Goal: Task Accomplishment & Management: Complete application form

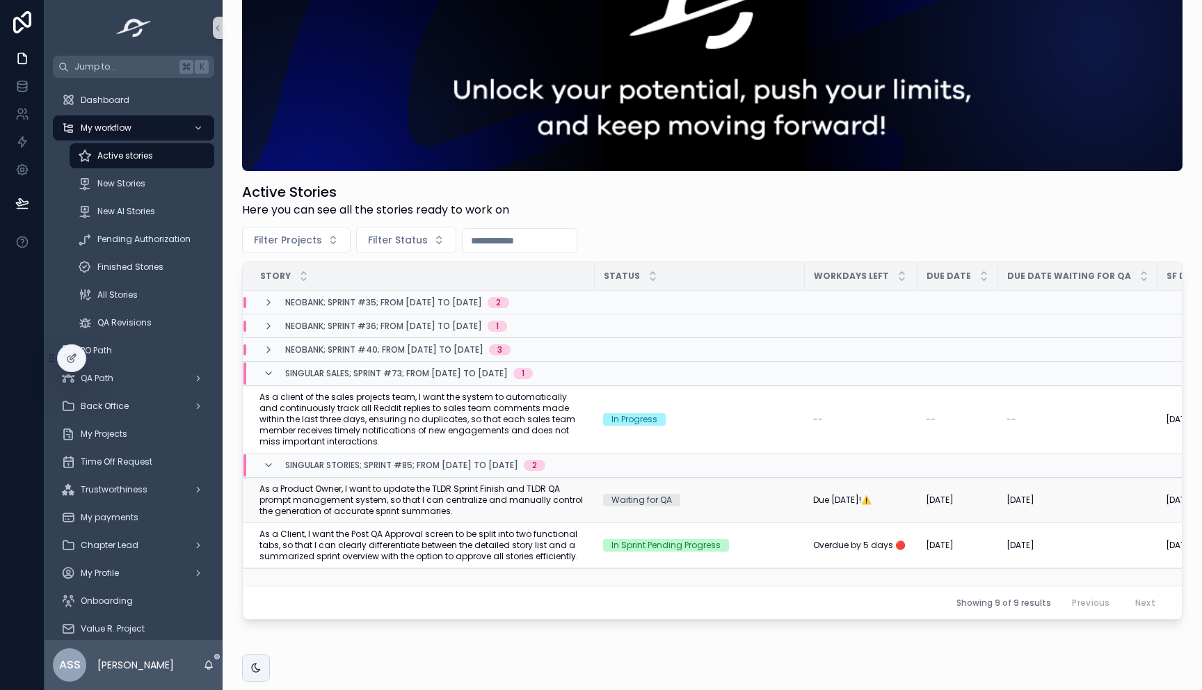
scroll to position [125, 0]
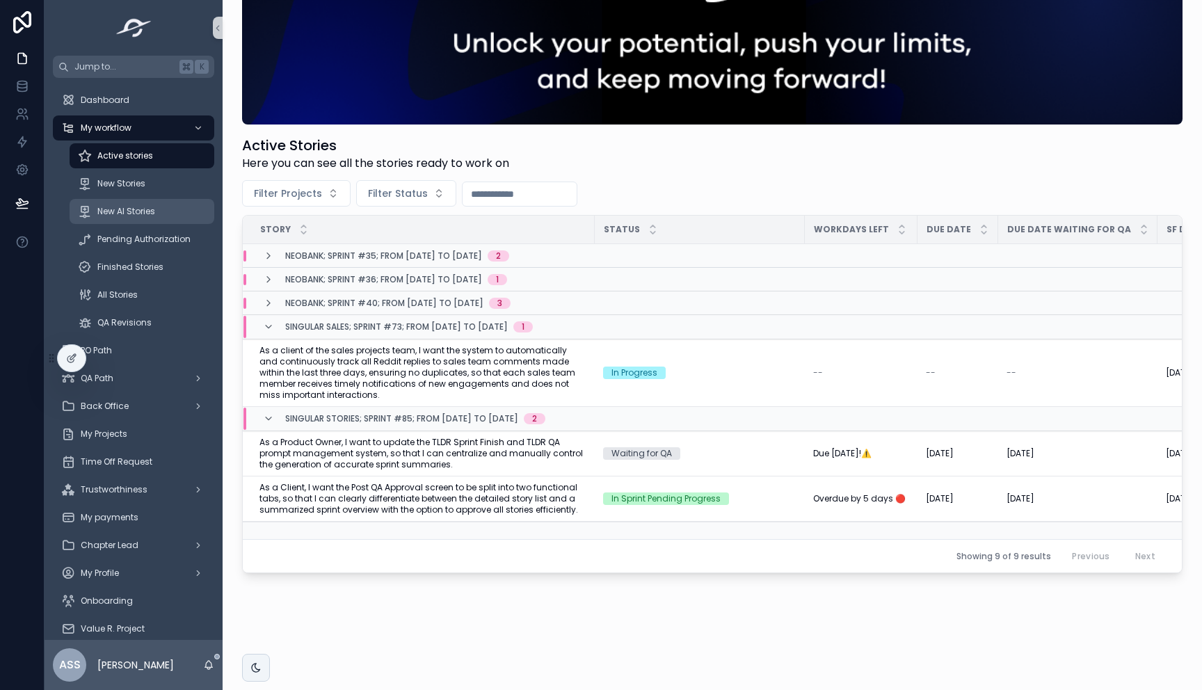
click at [157, 209] on div "New AI Stories" at bounding box center [142, 211] width 128 height 22
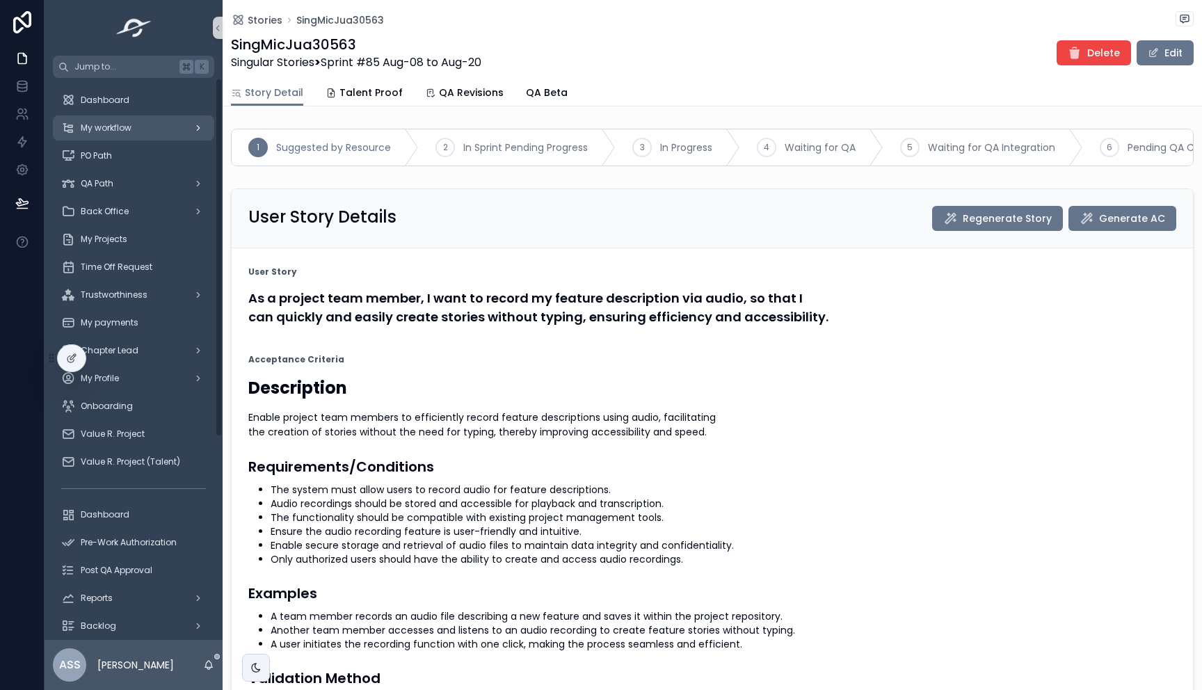
click at [159, 125] on div "My workflow" at bounding box center [133, 128] width 145 height 22
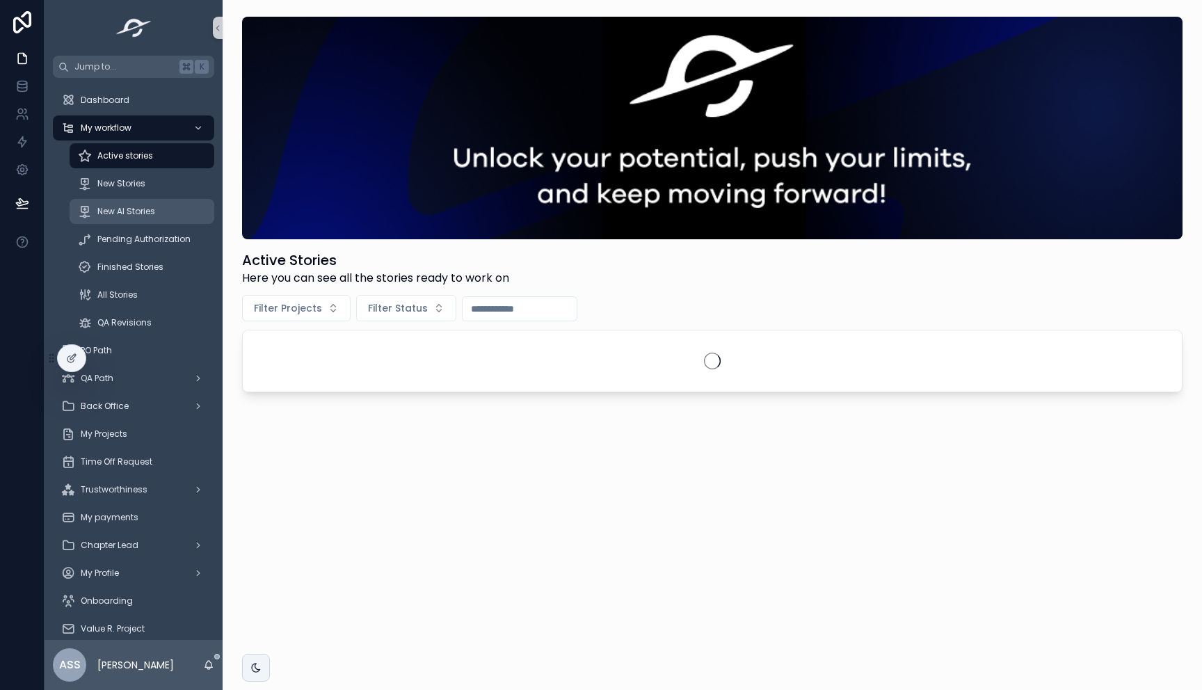
click at [118, 206] on span "New AI Stories" at bounding box center [126, 211] width 58 height 11
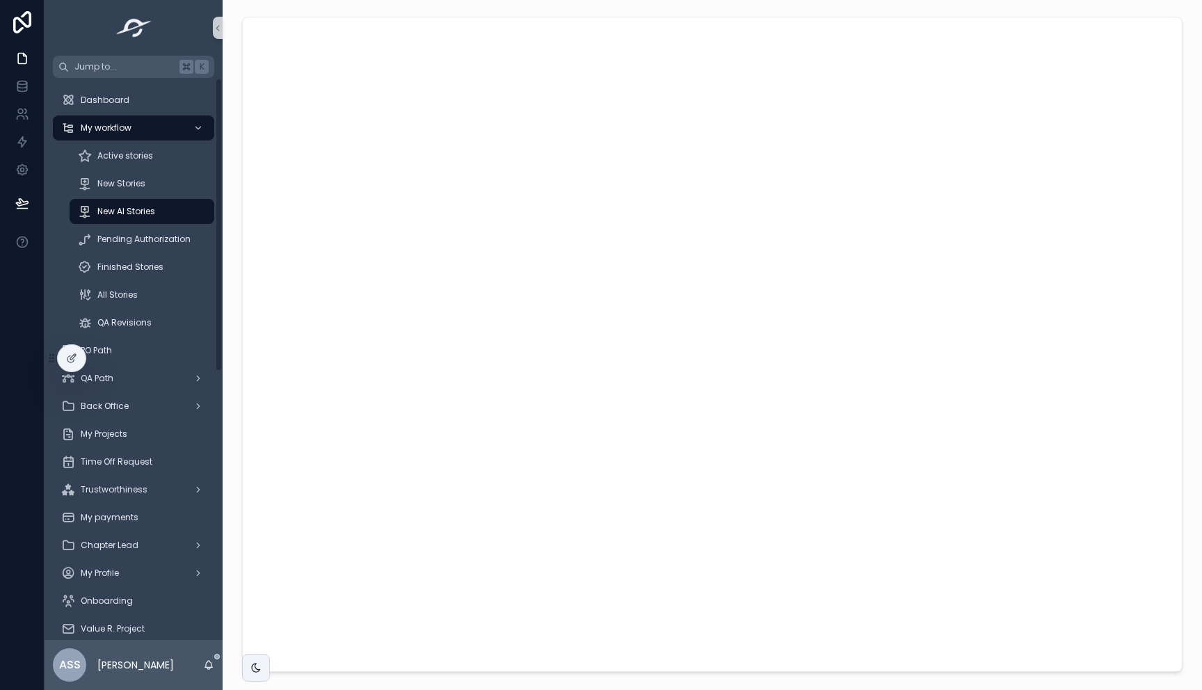
click at [156, 201] on div "New AI Stories" at bounding box center [142, 211] width 128 height 22
click at [148, 188] on div "New Stories" at bounding box center [142, 183] width 128 height 22
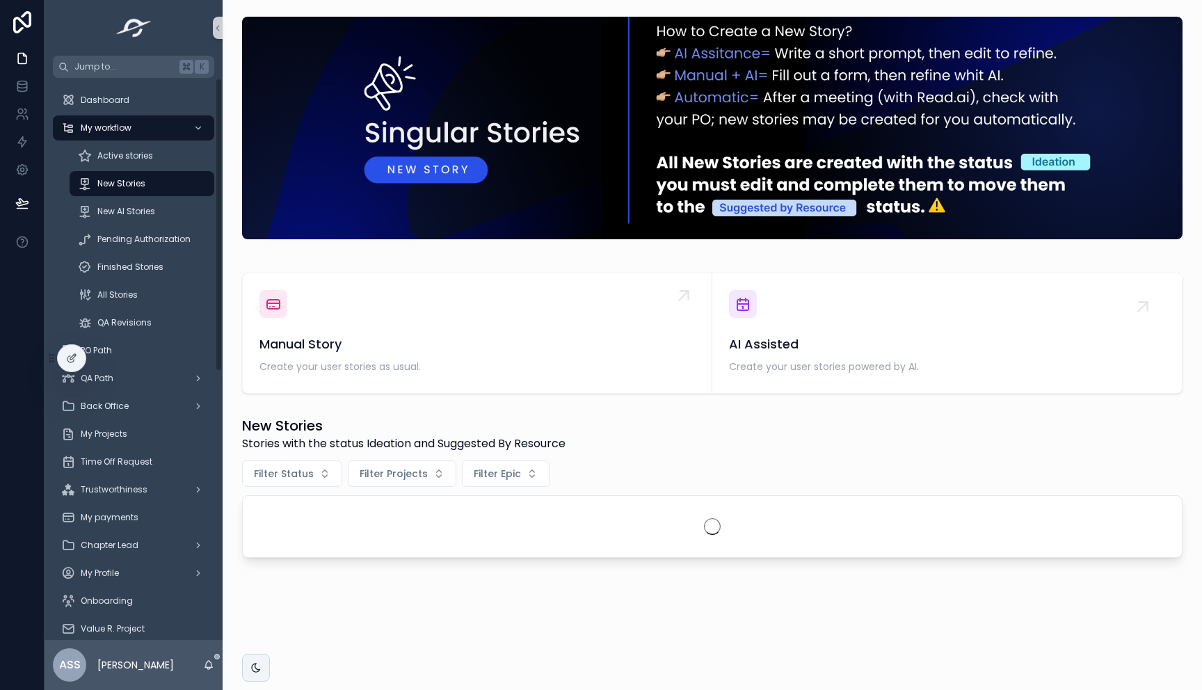
click at [374, 355] on div "Manual Story Create your user stories as usual." at bounding box center [476, 356] width 435 height 42
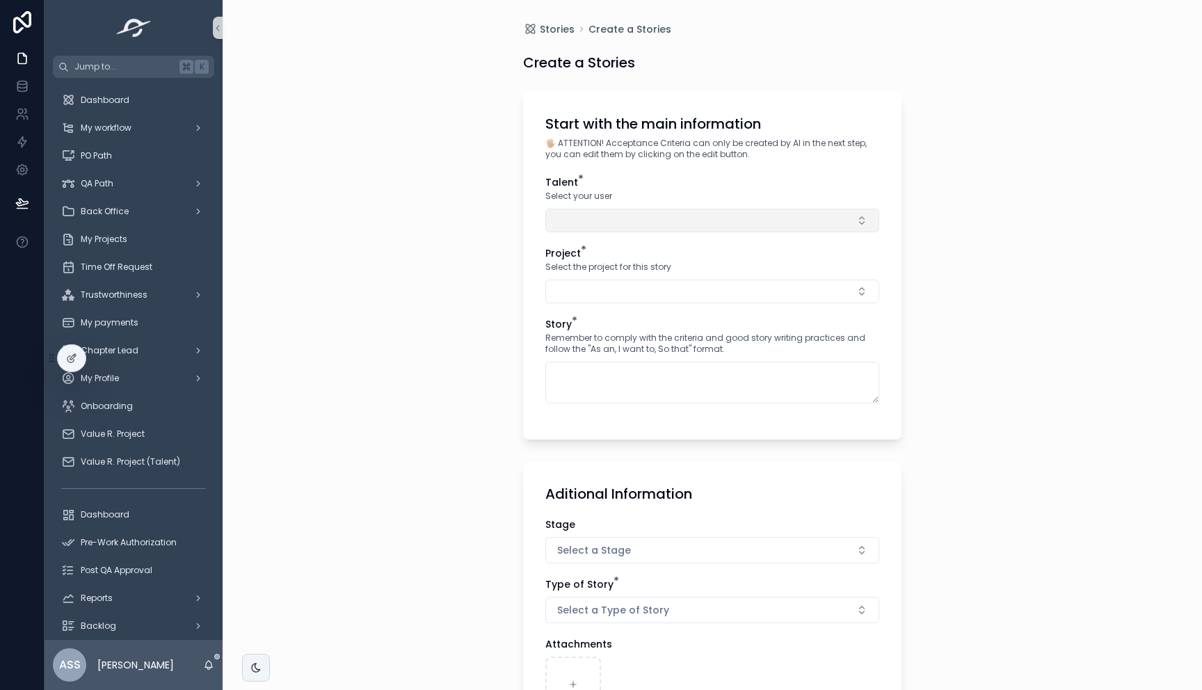
click at [643, 218] on button "Select Button" at bounding box center [712, 221] width 334 height 24
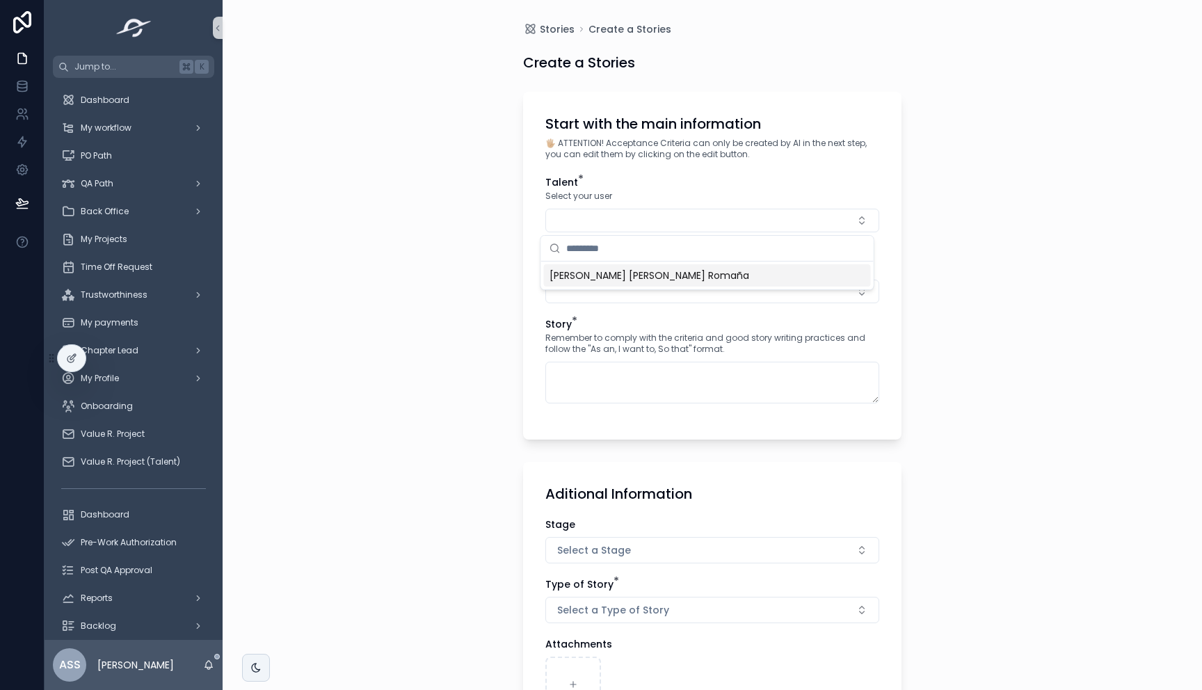
click at [634, 275] on span "Alonso Enrique Santamaria Romaña" at bounding box center [649, 275] width 200 height 14
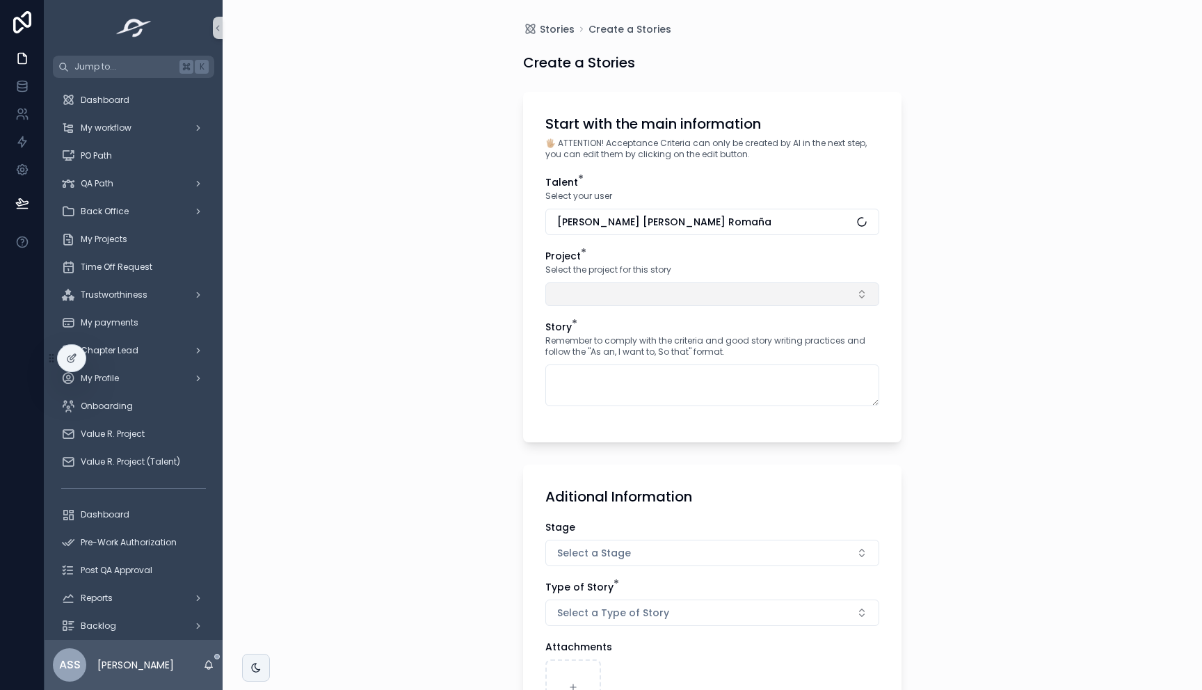
click at [618, 291] on button "Select Button" at bounding box center [712, 294] width 334 height 24
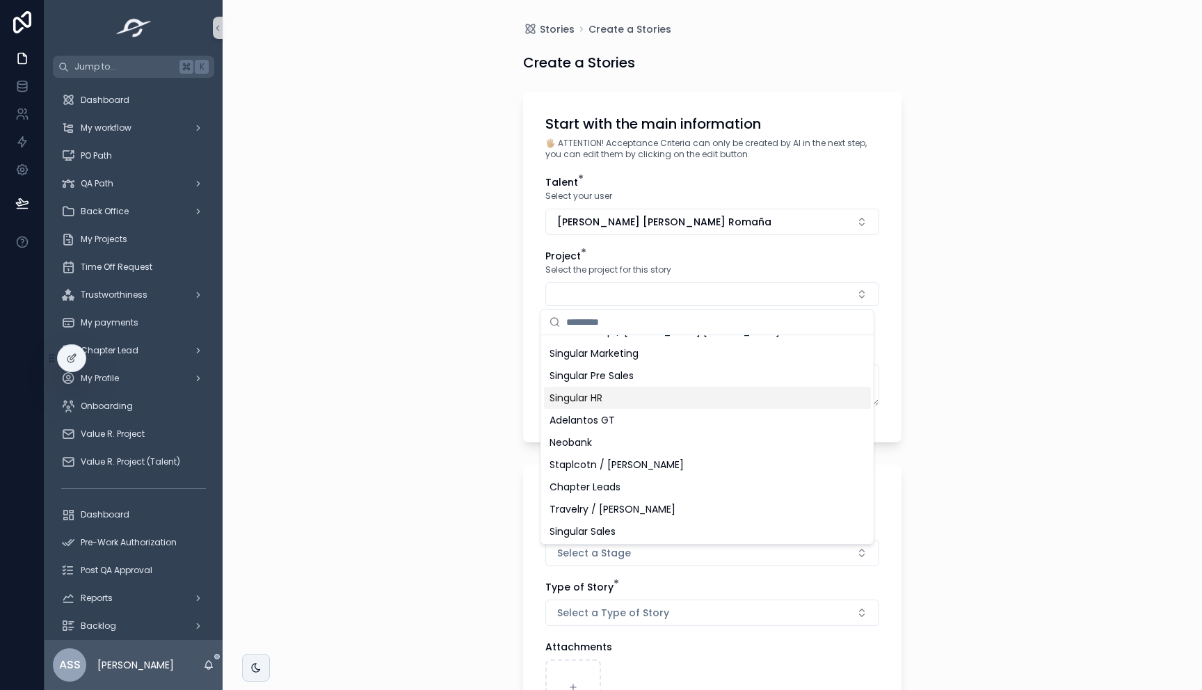
scroll to position [153, 0]
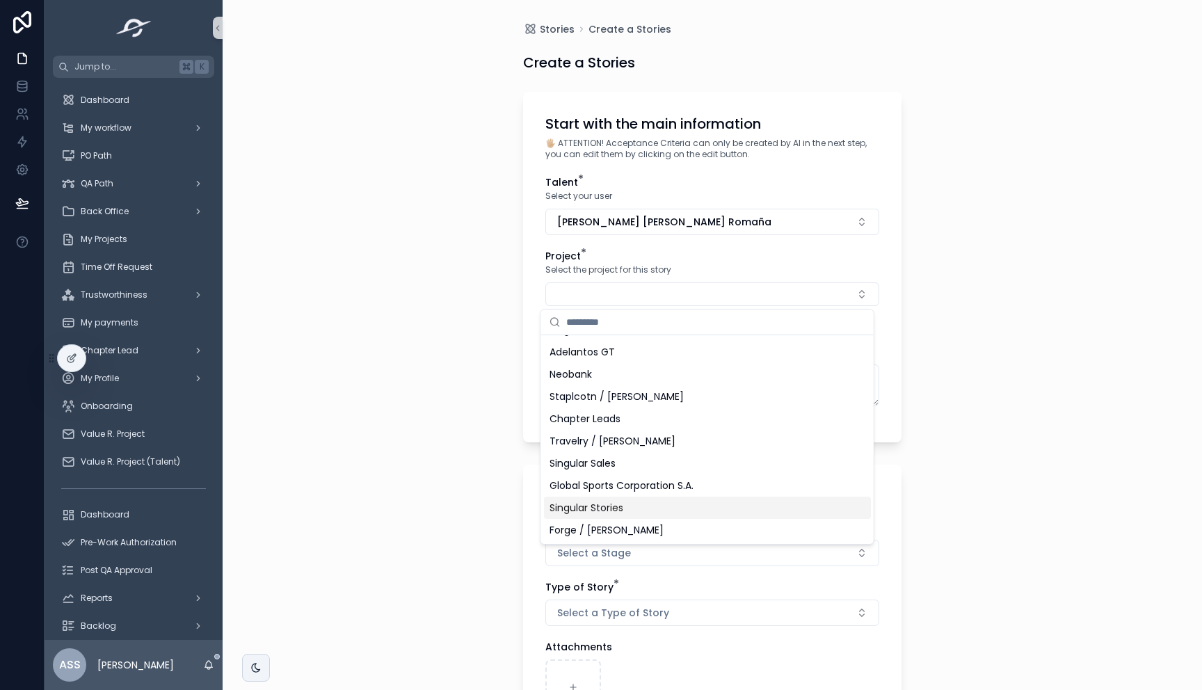
click at [629, 505] on div "Singular Stories" at bounding box center [707, 508] width 327 height 22
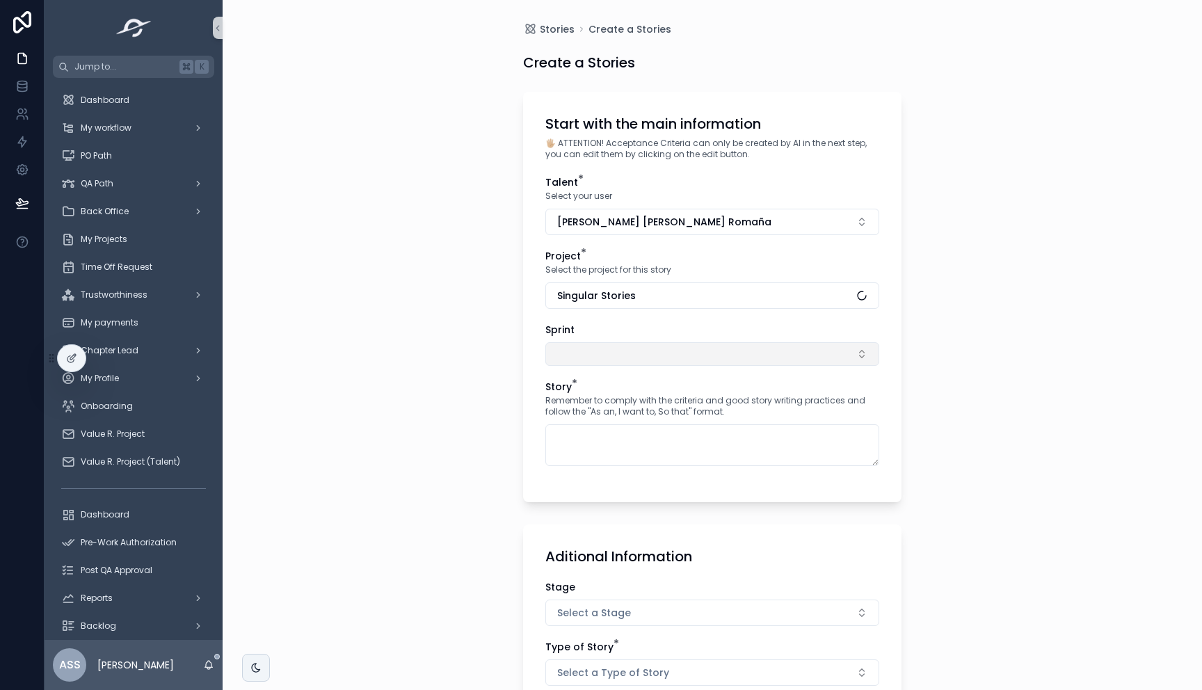
click at [604, 355] on button "Select Button" at bounding box center [712, 354] width 334 height 24
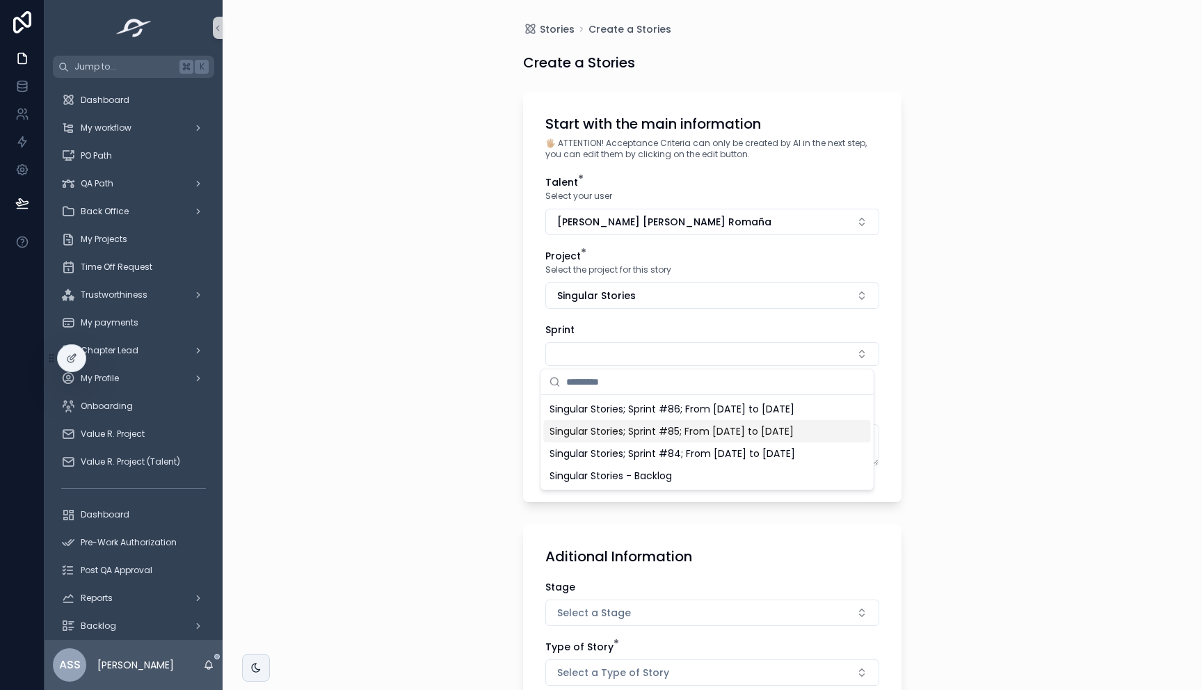
click at [747, 436] on span "Singular Stories; Sprint #85; From Aug-08-25 to Aug-20-25" at bounding box center [671, 431] width 244 height 14
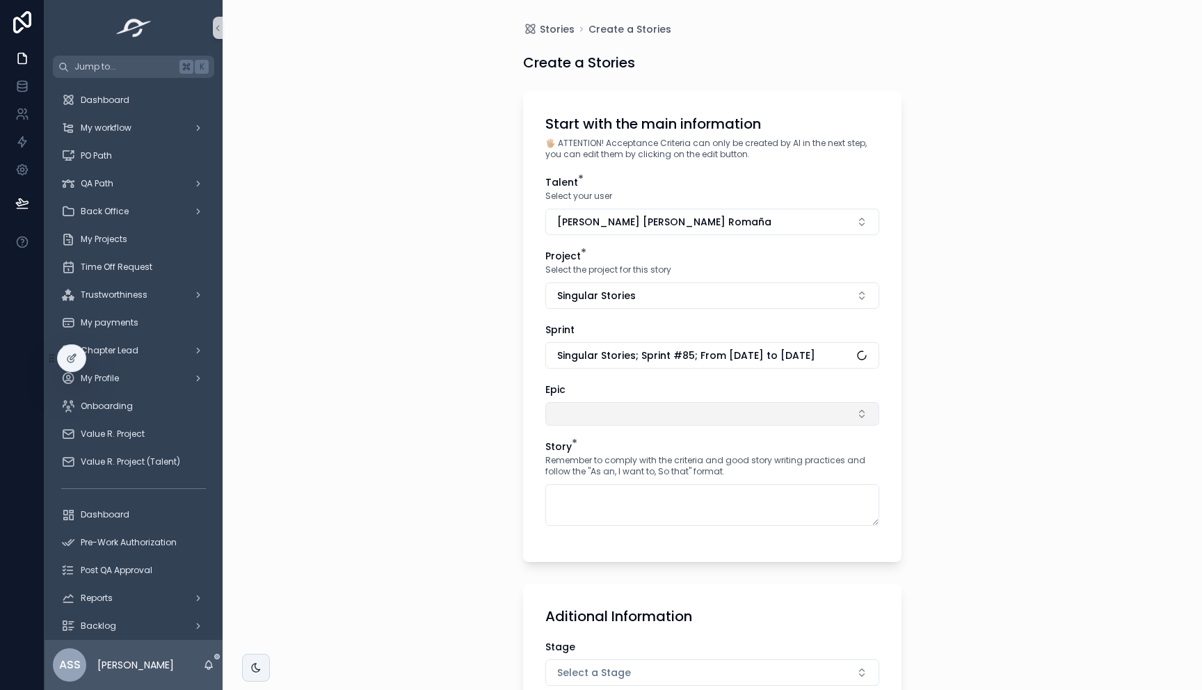
click at [596, 417] on button "Select Button" at bounding box center [712, 414] width 334 height 24
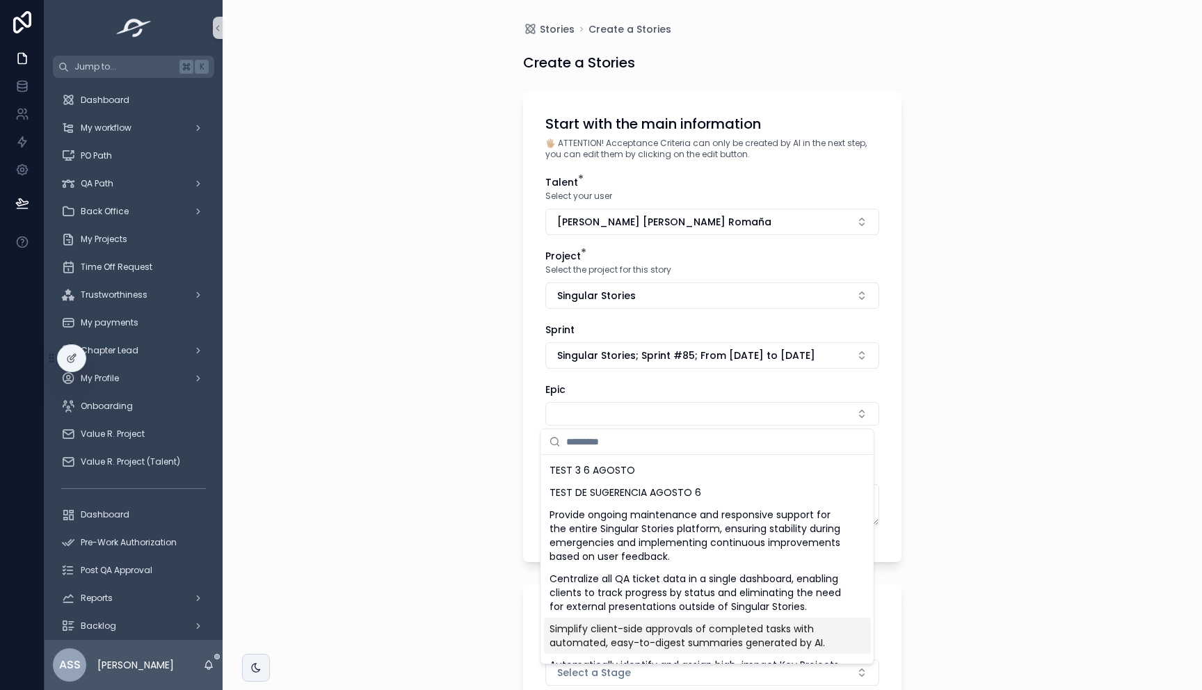
scroll to position [18, 0]
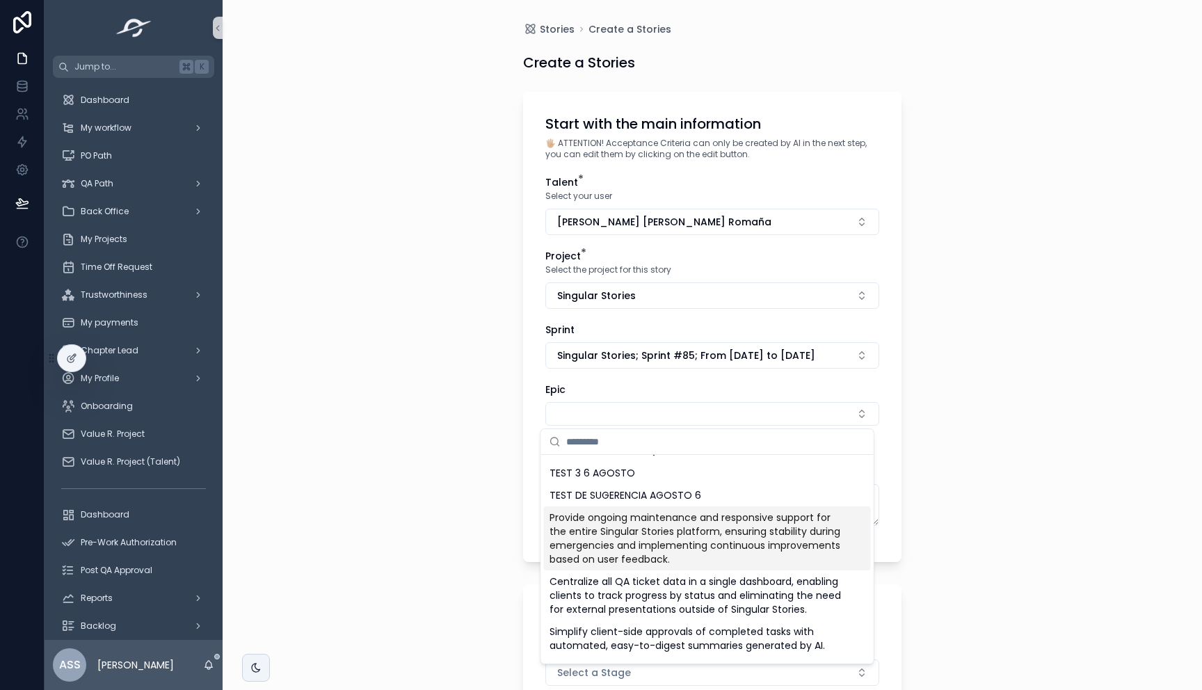
click at [666, 540] on span "Provide ongoing maintenance and responsive support for the entire Singular Stor…" at bounding box center [698, 538] width 299 height 56
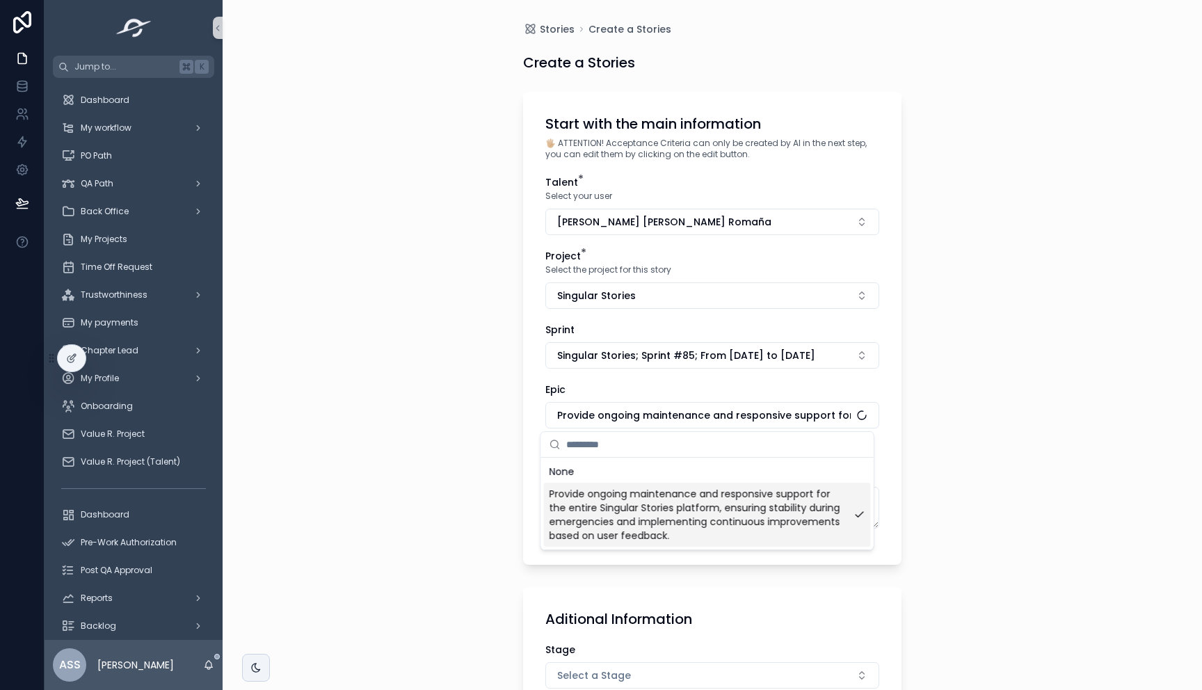
scroll to position [0, 0]
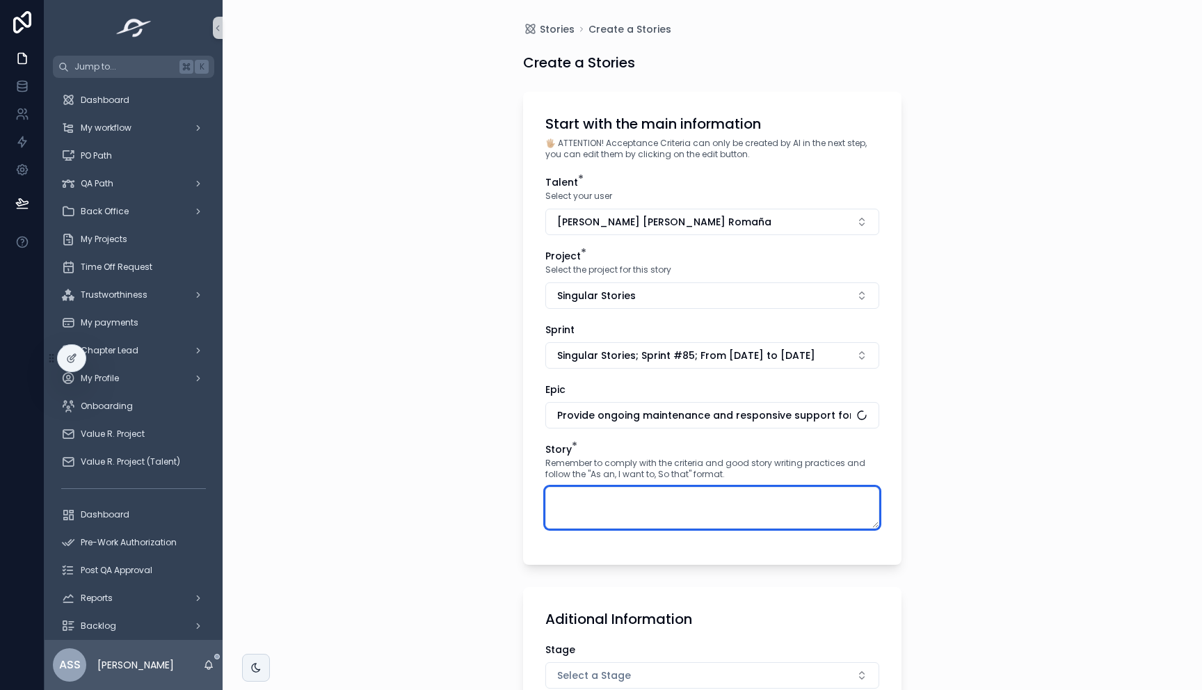
click at [613, 501] on textarea "scrollable content" at bounding box center [712, 508] width 334 height 42
paste textarea "**********"
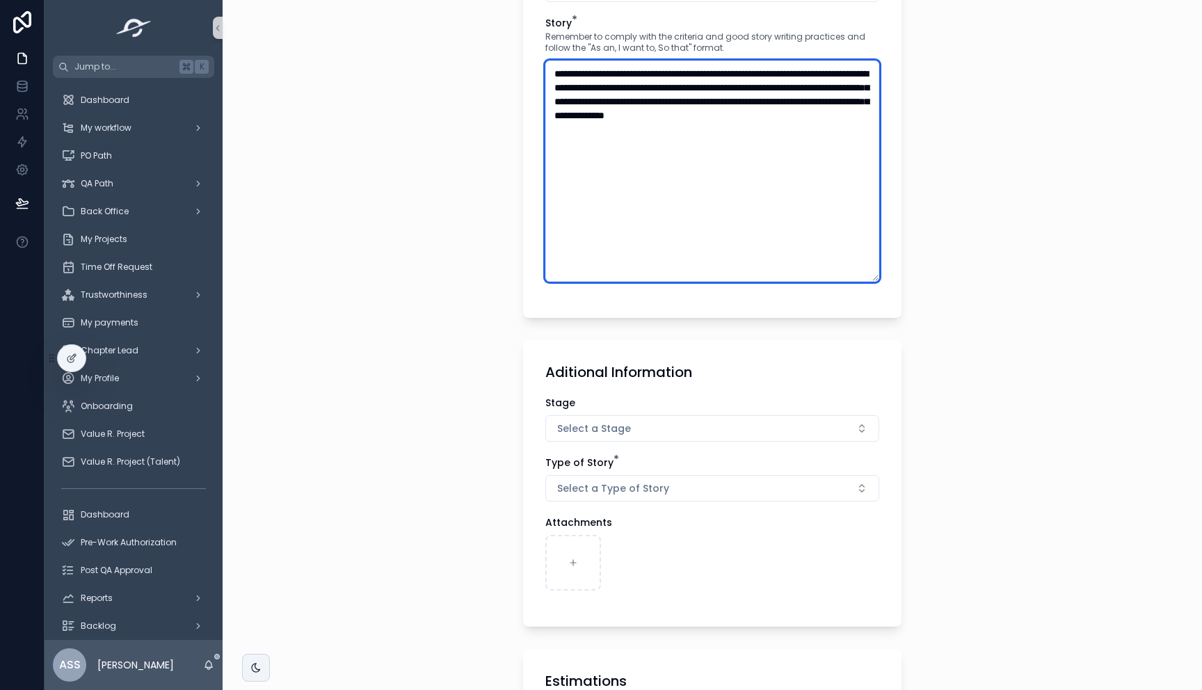
scroll to position [410, 0]
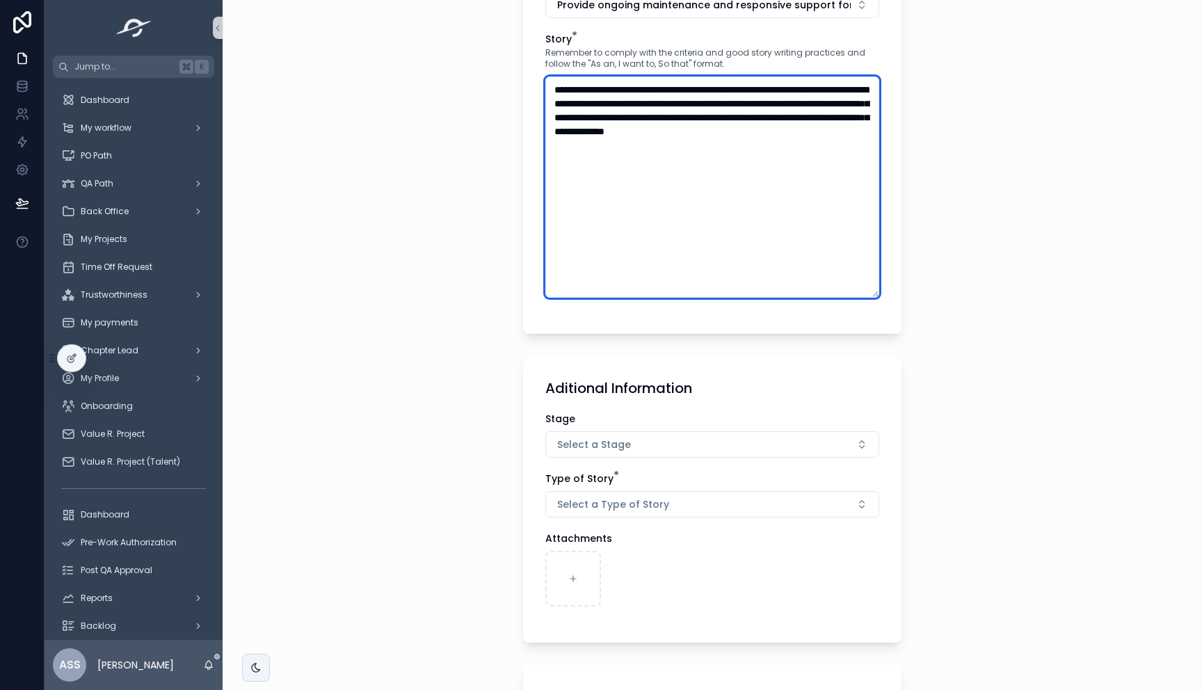
click at [674, 115] on textarea "**********" at bounding box center [712, 187] width 334 height 221
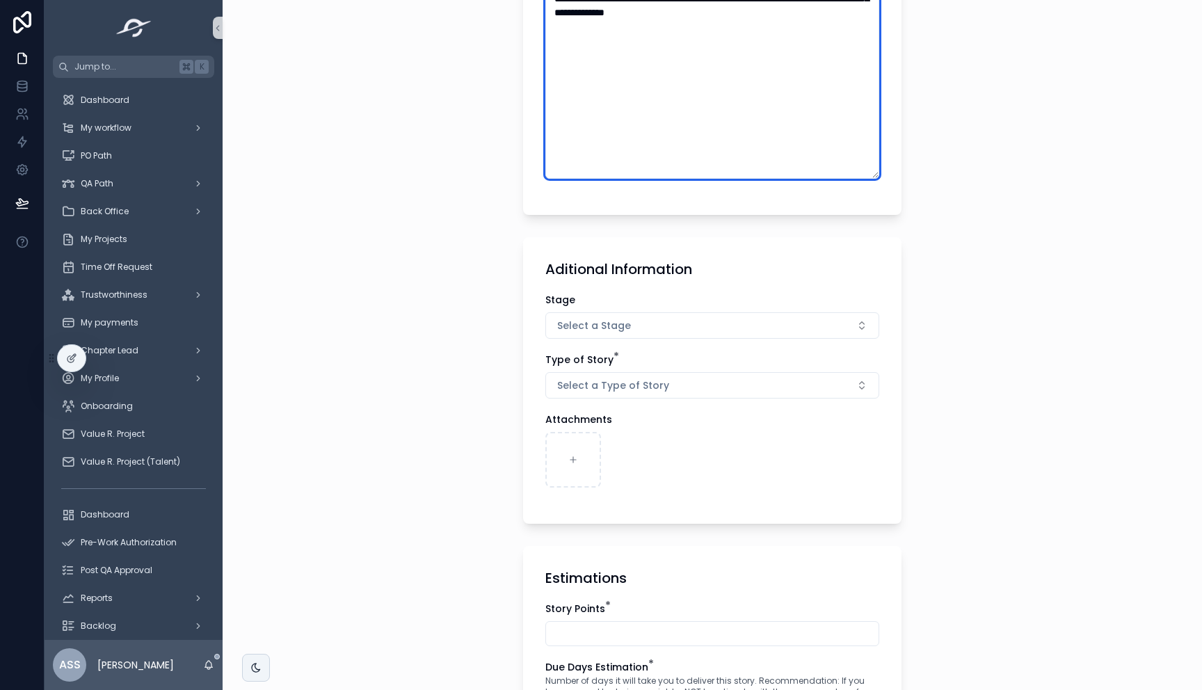
scroll to position [675, 0]
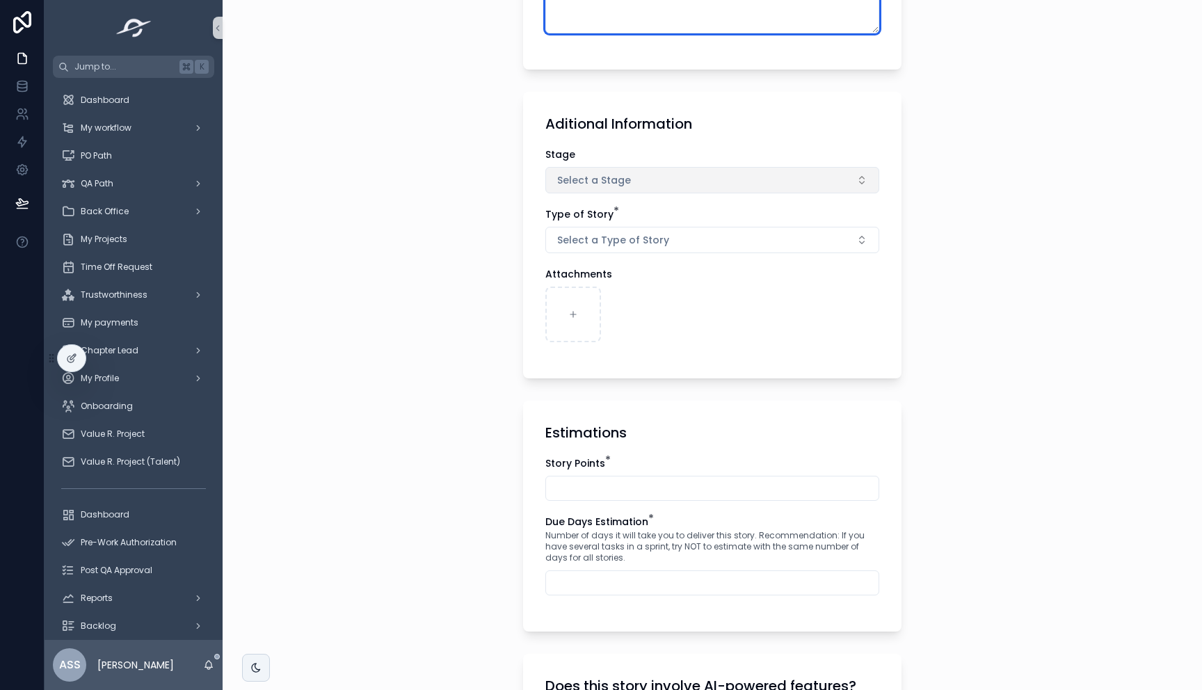
type textarea "**********"
click at [606, 178] on span "Select a Stage" at bounding box center [594, 180] width 74 height 14
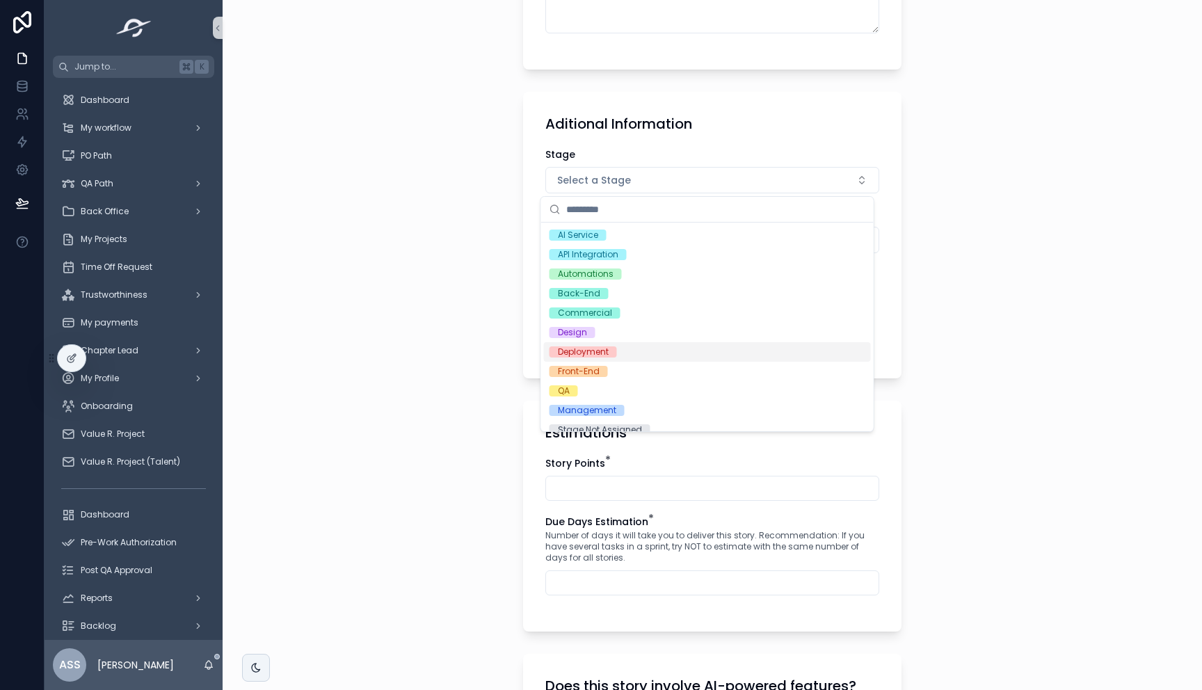
click at [594, 355] on div "Deployment" at bounding box center [583, 351] width 51 height 11
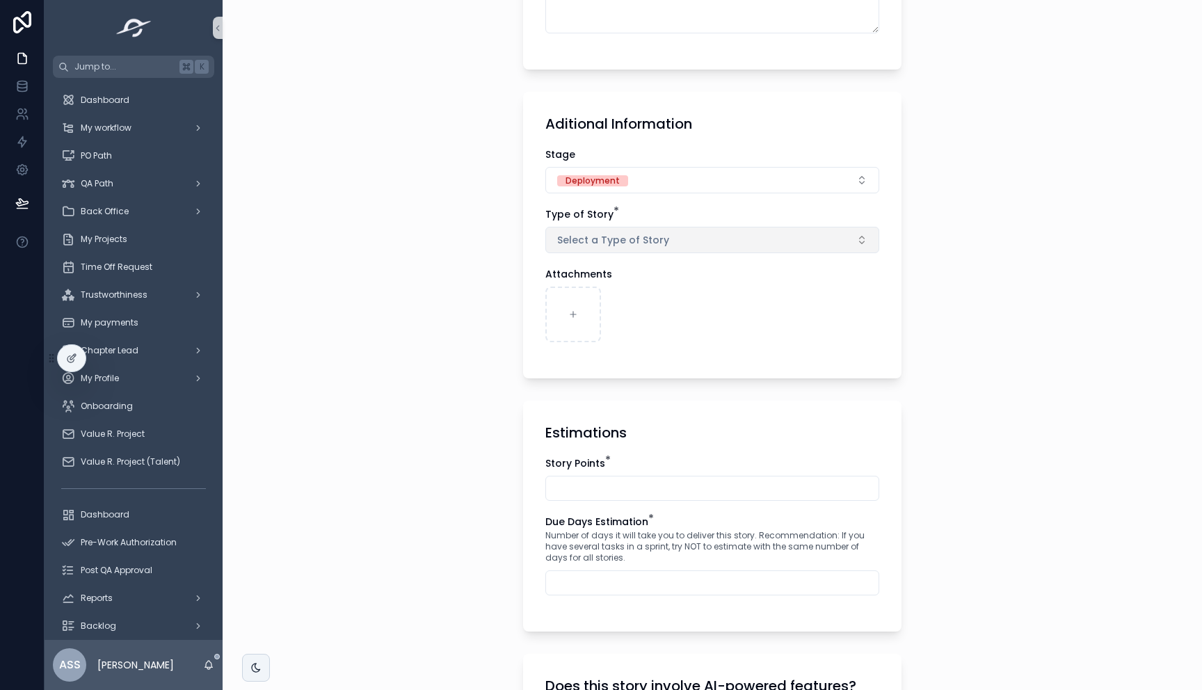
click at [588, 244] on span "Select a Type of Story" at bounding box center [613, 240] width 112 height 14
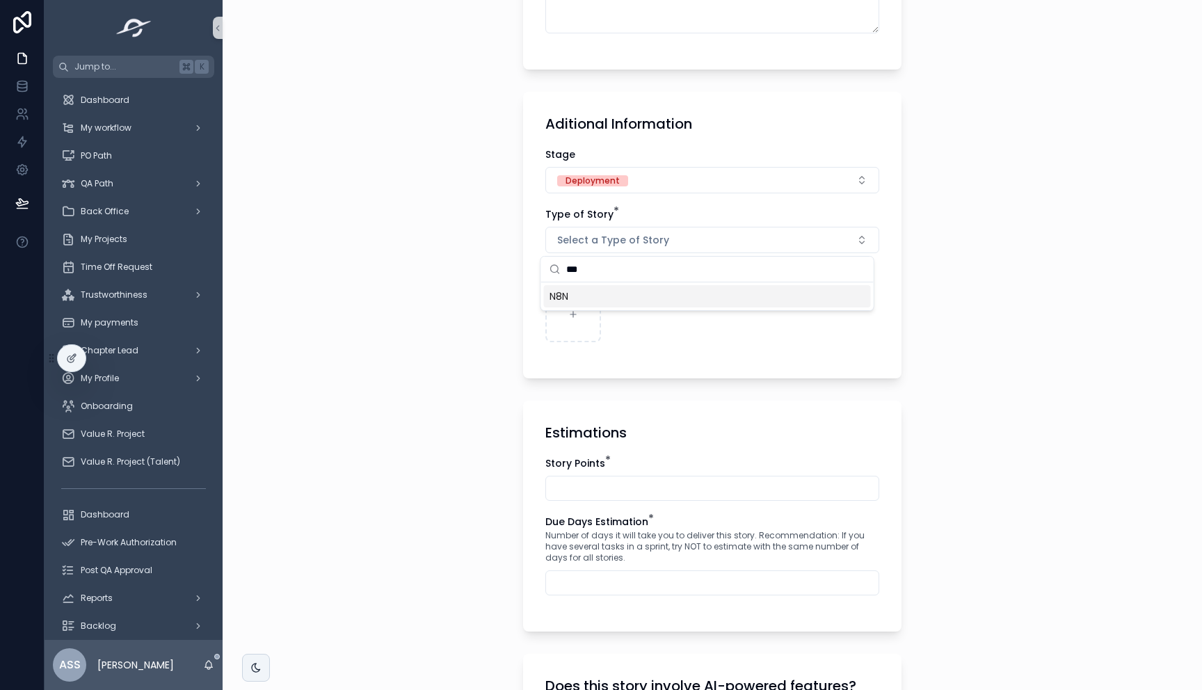
click at [598, 291] on div "N8N" at bounding box center [707, 296] width 327 height 22
click at [606, 278] on input "***" at bounding box center [715, 270] width 299 height 25
type input "*"
type input "****"
click at [599, 296] on div "Airtable" at bounding box center [707, 298] width 327 height 22
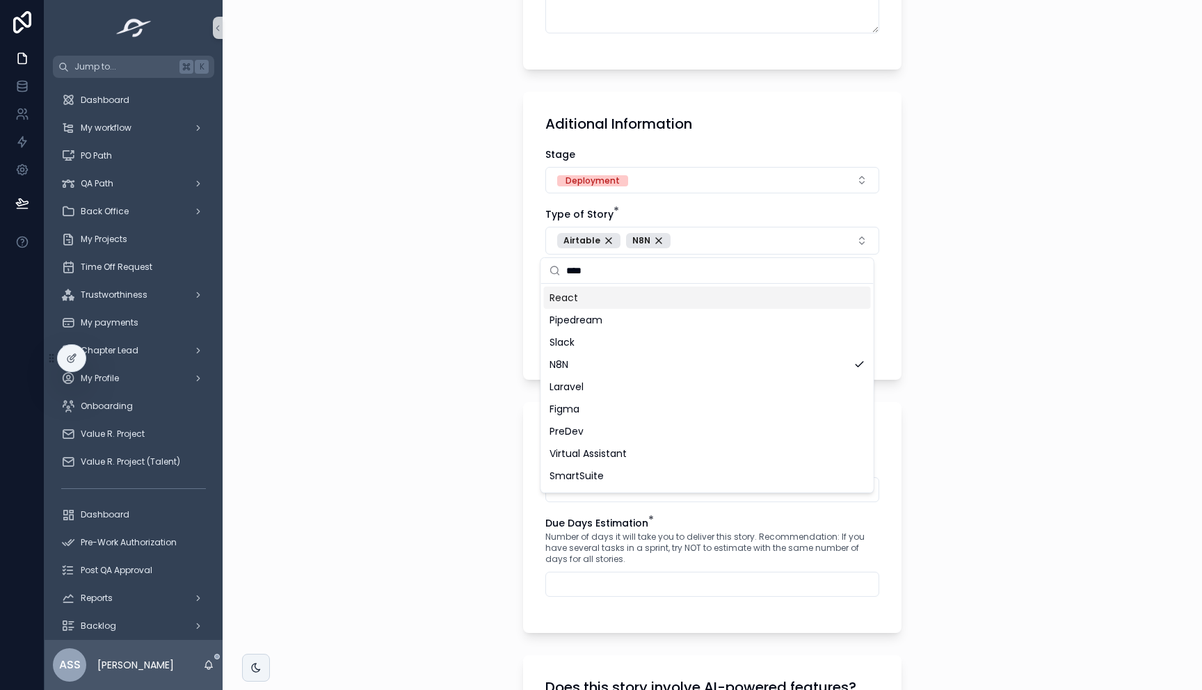
drag, startPoint x: 598, startPoint y: 273, endPoint x: 544, endPoint y: 273, distance: 54.3
click at [545, 273] on div "****" at bounding box center [707, 271] width 332 height 26
click at [574, 337] on span "Slack" at bounding box center [561, 342] width 25 height 14
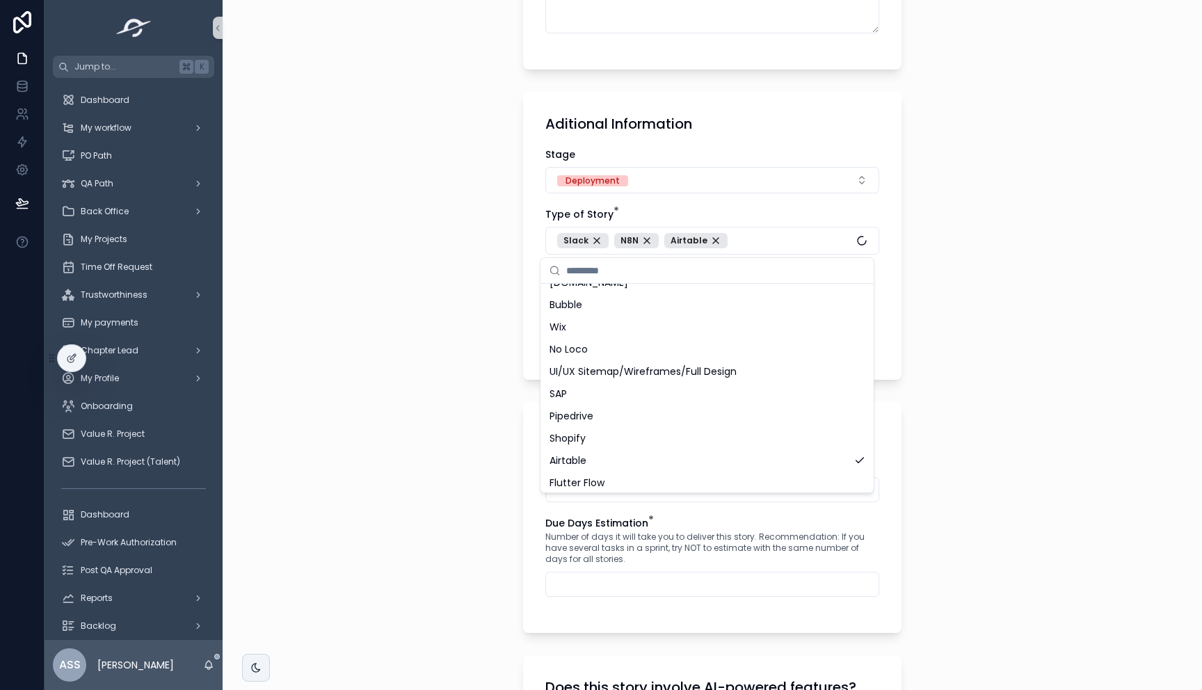
scroll to position [932, 0]
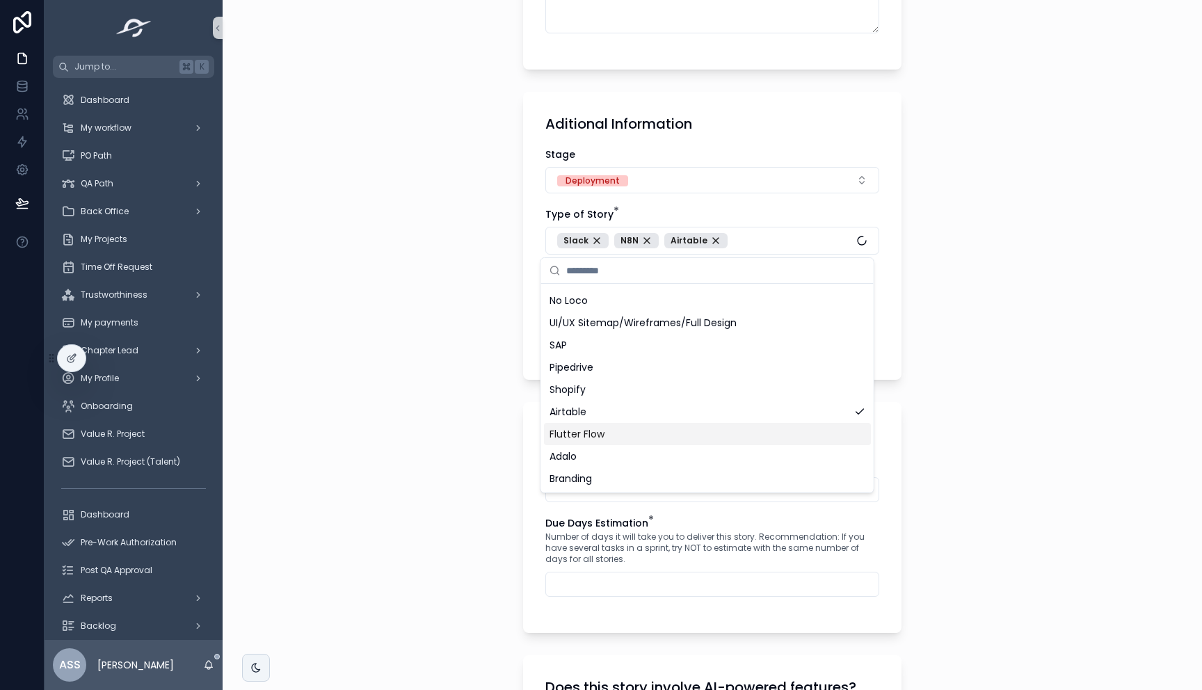
click at [630, 429] on div "Flutter Flow" at bounding box center [707, 434] width 327 height 22
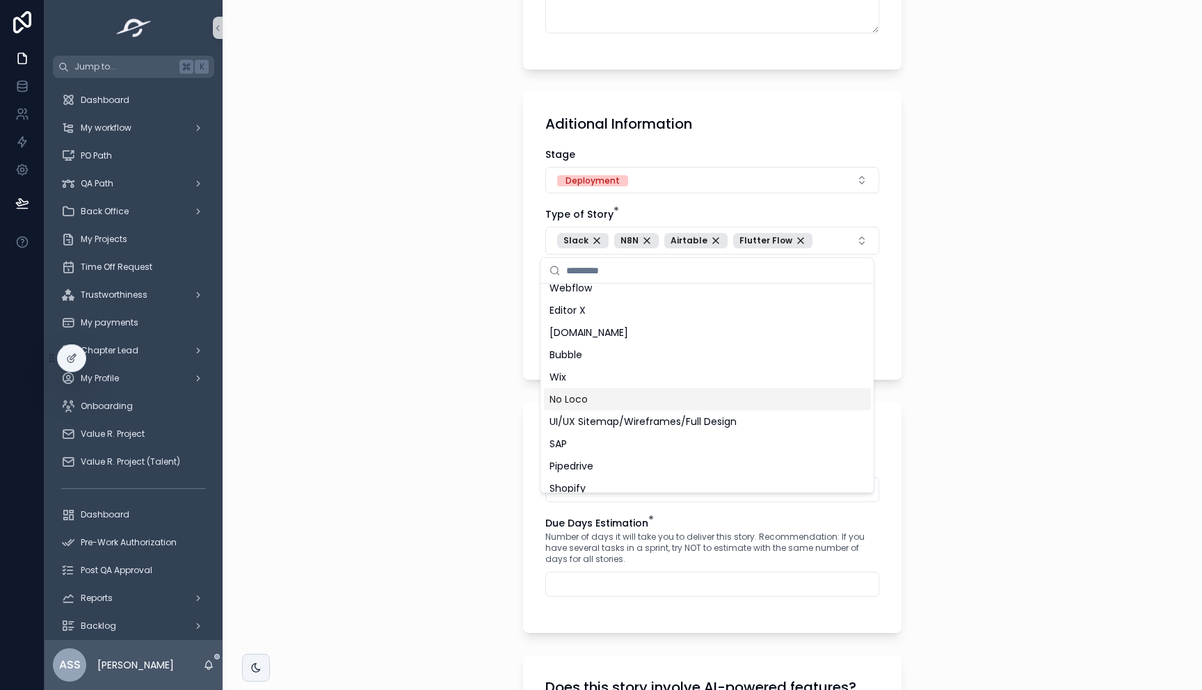
click at [597, 402] on div "No Loco" at bounding box center [707, 399] width 327 height 22
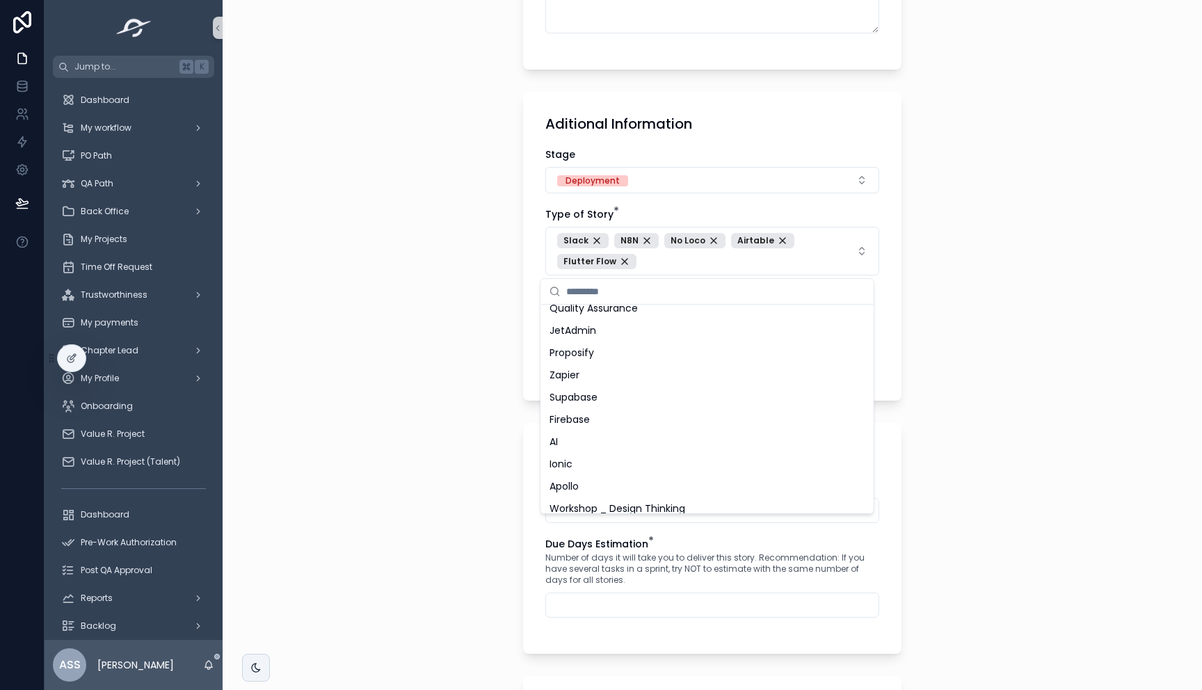
scroll to position [428, 0]
click at [595, 421] on div "Firebase" at bounding box center [707, 425] width 327 height 22
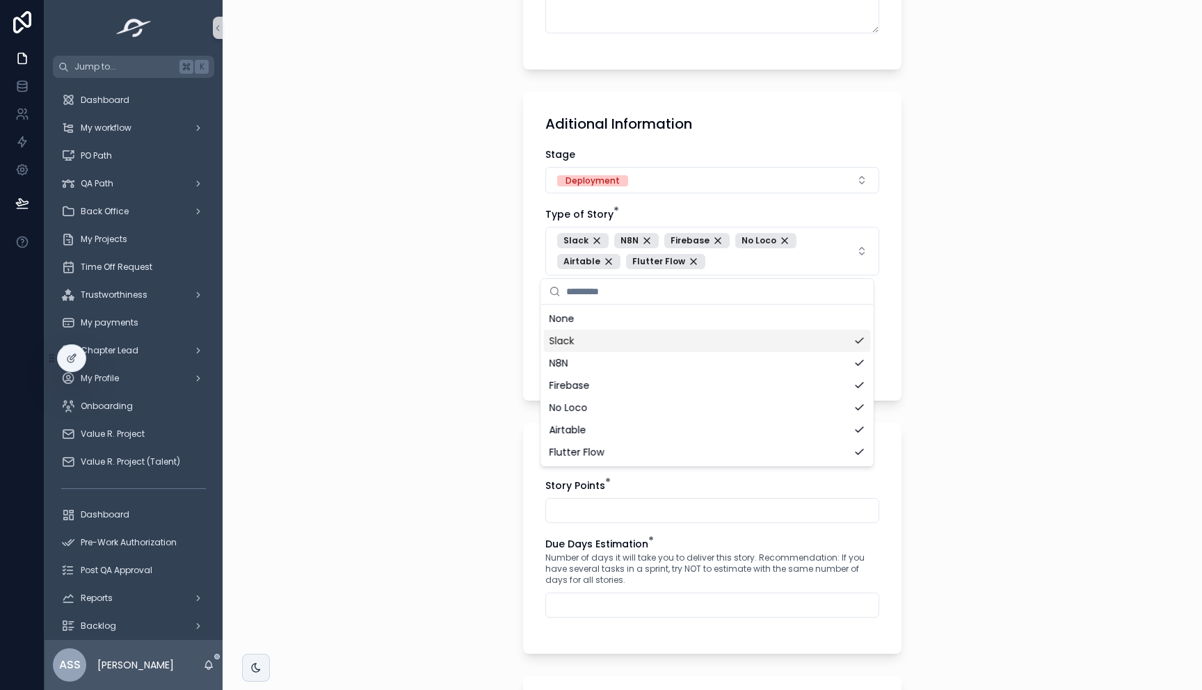
click at [478, 318] on div "**********" at bounding box center [712, 345] width 979 height 690
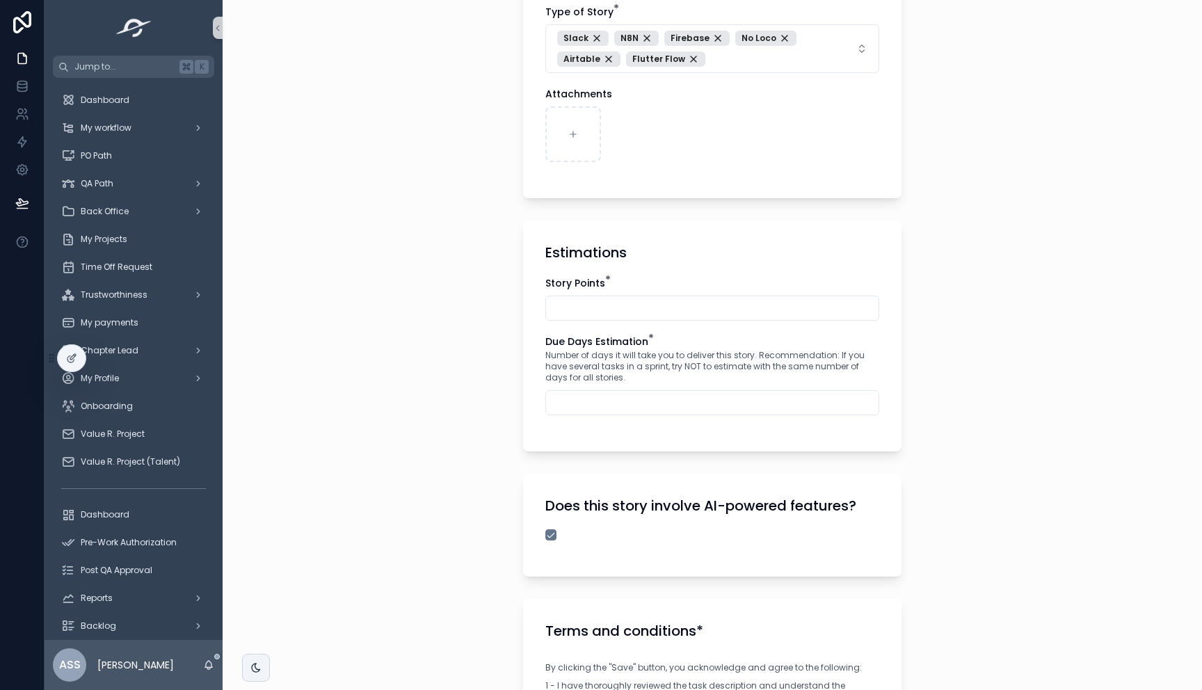
scroll to position [878, 0]
click at [622, 309] on input "scrollable content" at bounding box center [712, 307] width 332 height 19
click at [512, 307] on div "**********" at bounding box center [712, 127] width 401 height 2011
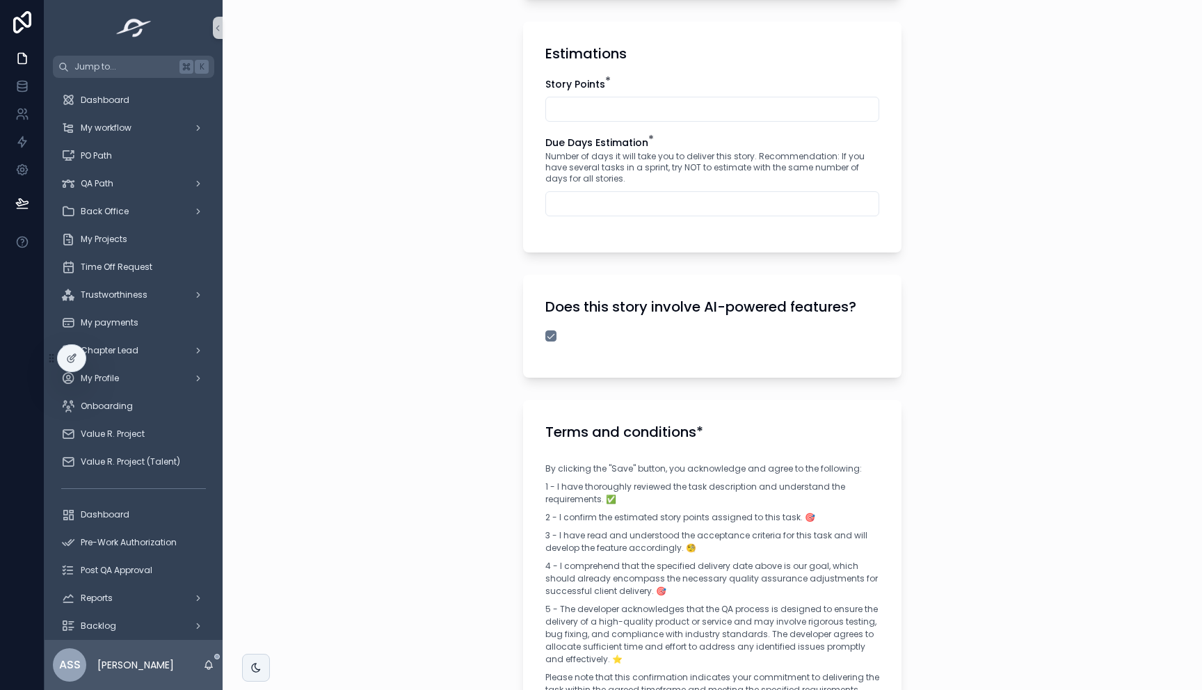
scroll to position [1037, 0]
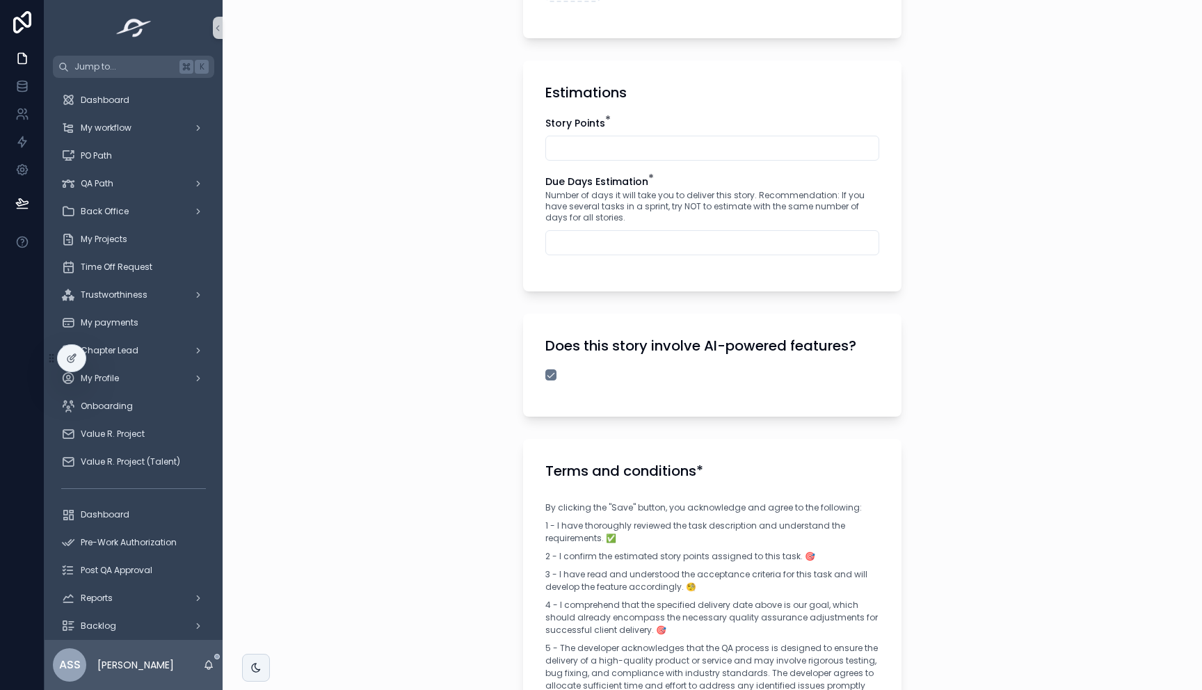
click at [608, 139] on input "scrollable content" at bounding box center [712, 147] width 332 height 19
type input "**"
click at [583, 244] on input "scrollable content" at bounding box center [712, 242] width 332 height 19
type input "*"
click at [489, 476] on div "**********" at bounding box center [712, 345] width 979 height 690
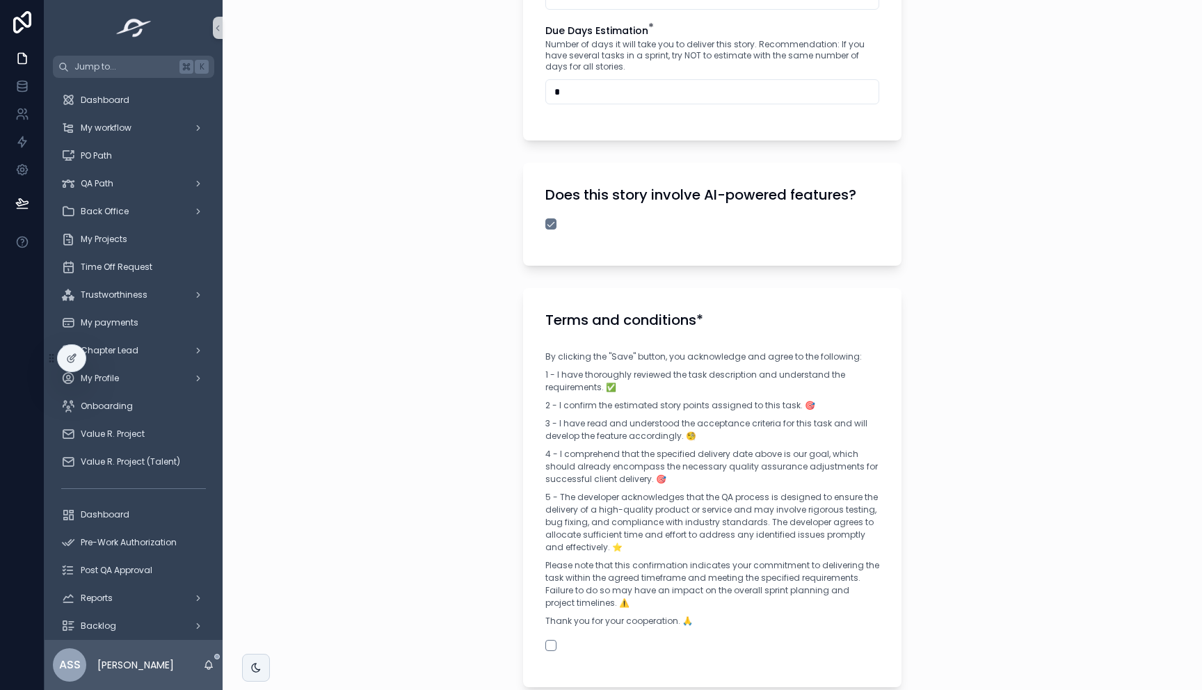
scroll to position [1321, 0]
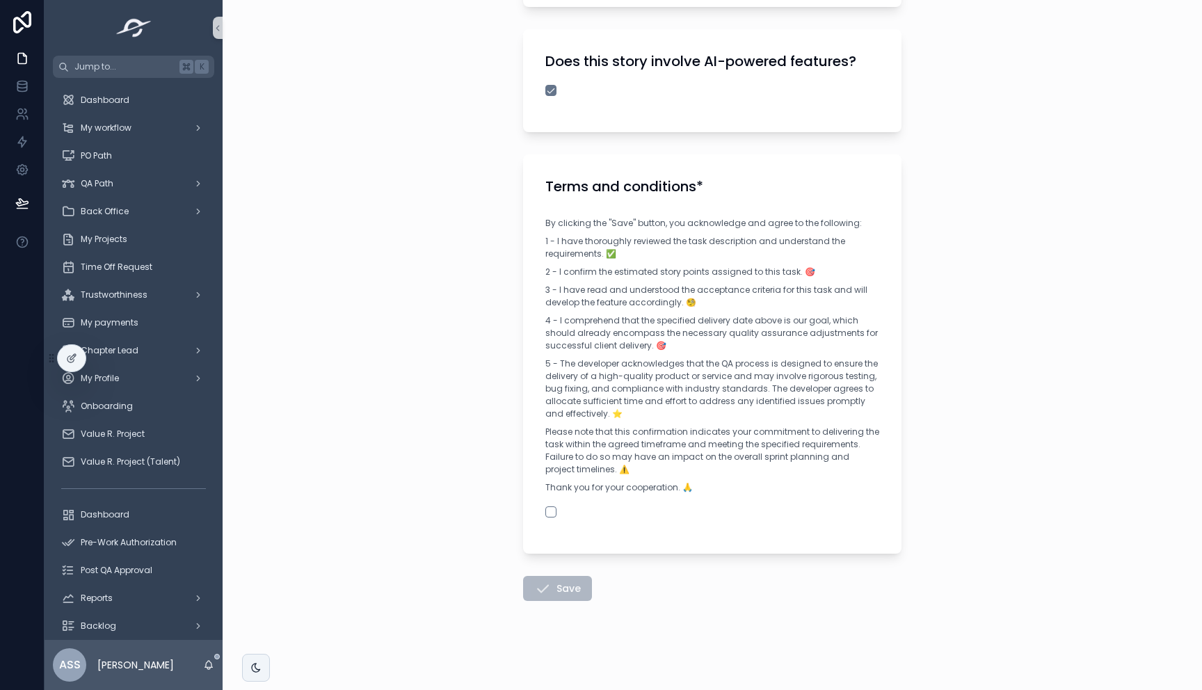
click at [538, 509] on div "Terms and conditions* By clicking the "Save" button, you acknowledge and agree …" at bounding box center [712, 353] width 378 height 399
click at [547, 509] on button "scrollable content" at bounding box center [550, 511] width 11 height 11
click at [563, 588] on button "Save" at bounding box center [557, 588] width 69 height 25
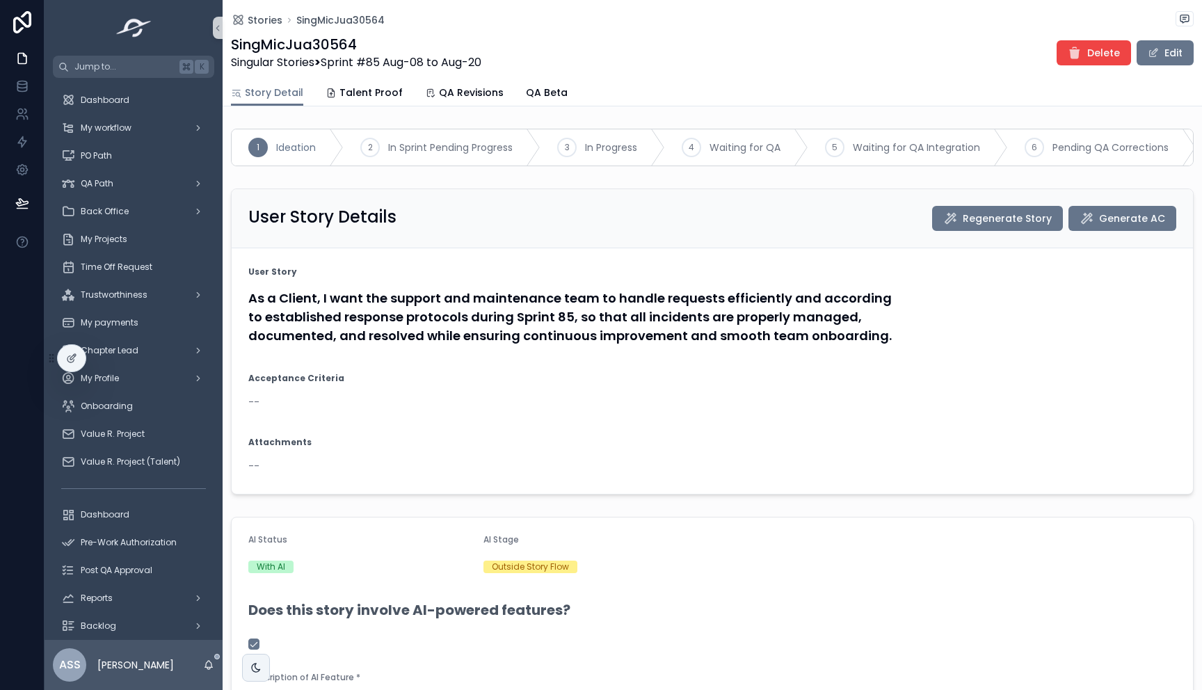
drag, startPoint x: 1143, startPoint y: 59, endPoint x: 1141, endPoint y: 67, distance: 7.9
click at [1143, 59] on button "Edit" at bounding box center [1164, 52] width 57 height 25
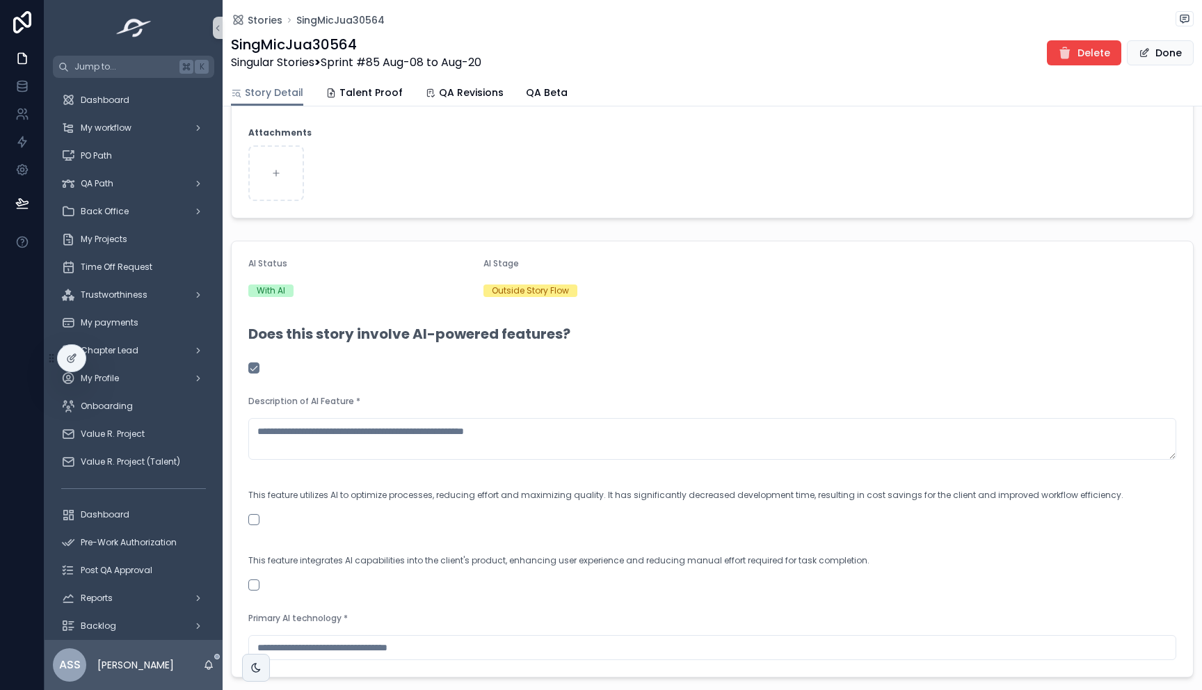
scroll to position [502, 0]
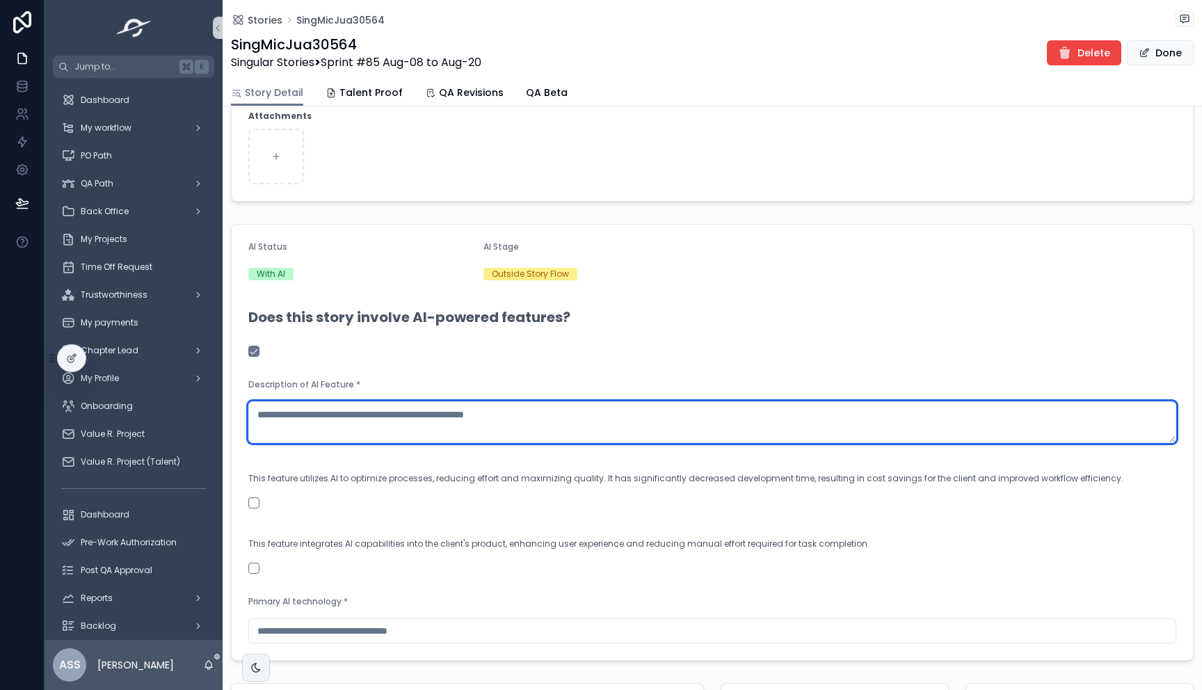
click at [299, 424] on textarea "scrollable content" at bounding box center [712, 422] width 928 height 42
paste textarea "**********"
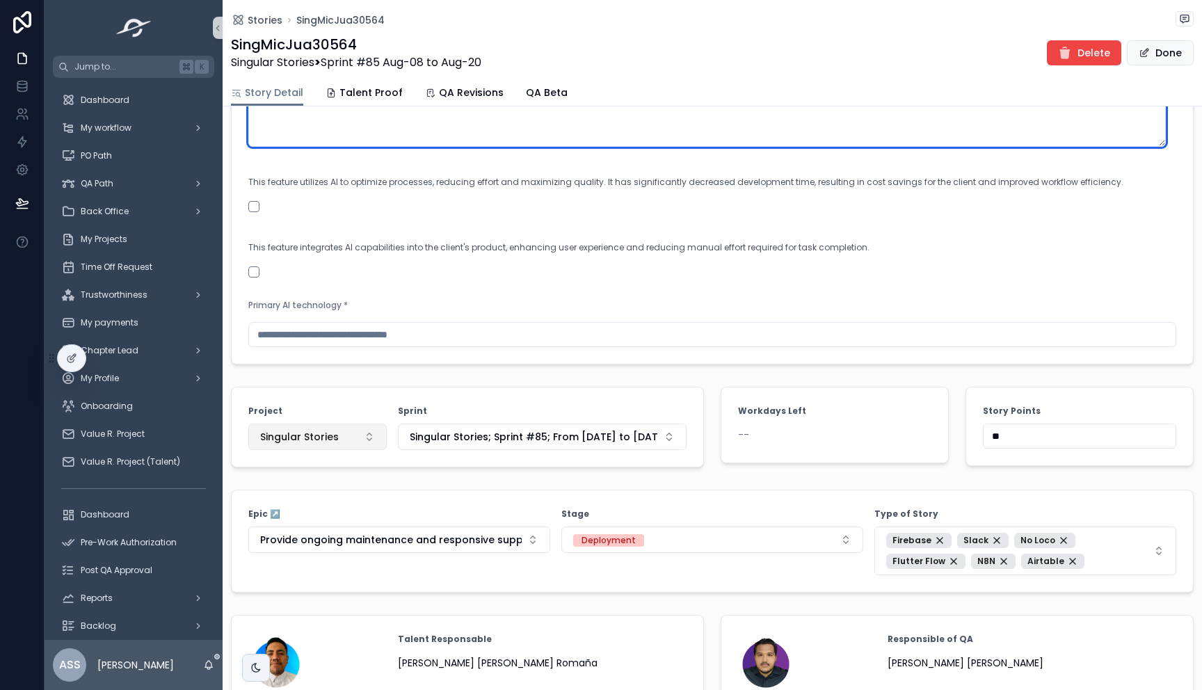
scroll to position [1022, 0]
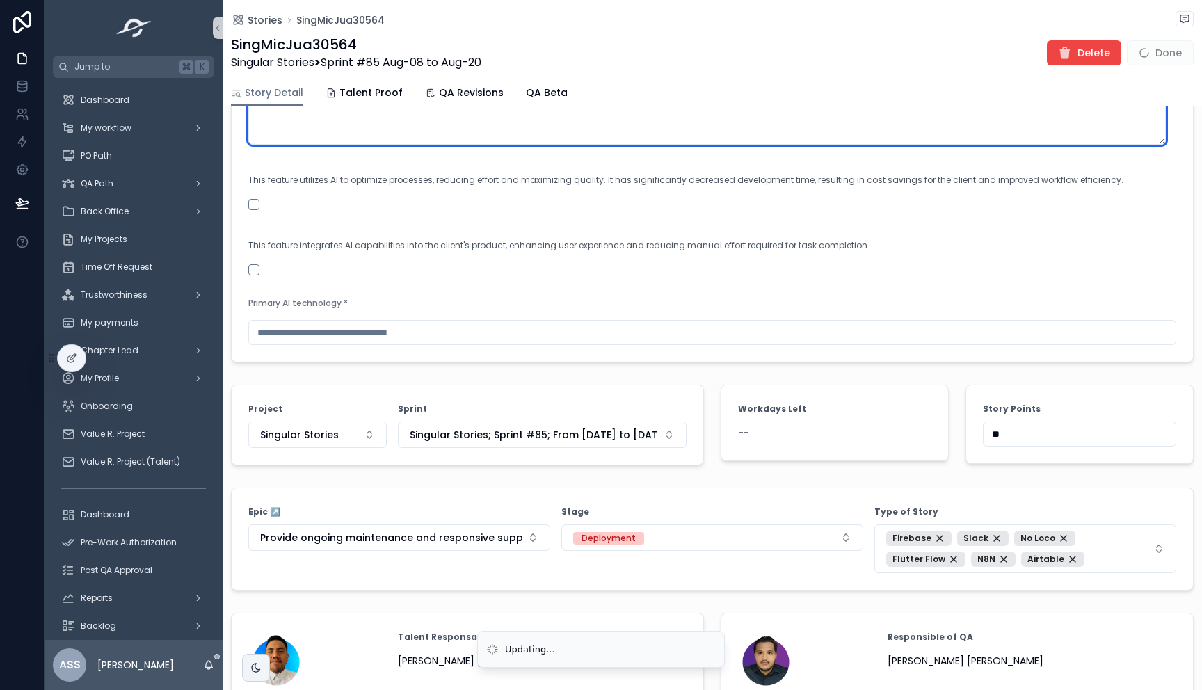
type textarea "**********"
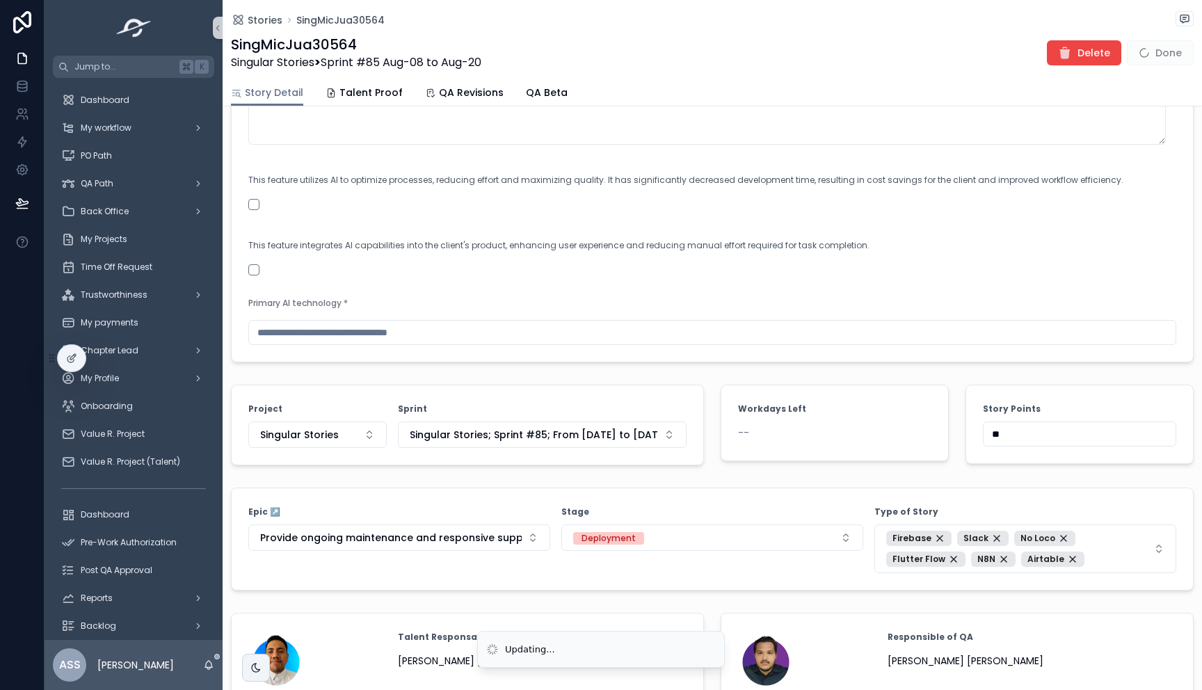
click at [347, 341] on input "scrollable content" at bounding box center [712, 332] width 926 height 19
click at [302, 339] on input "scrollable content" at bounding box center [712, 332] width 926 height 19
paste input "**********"
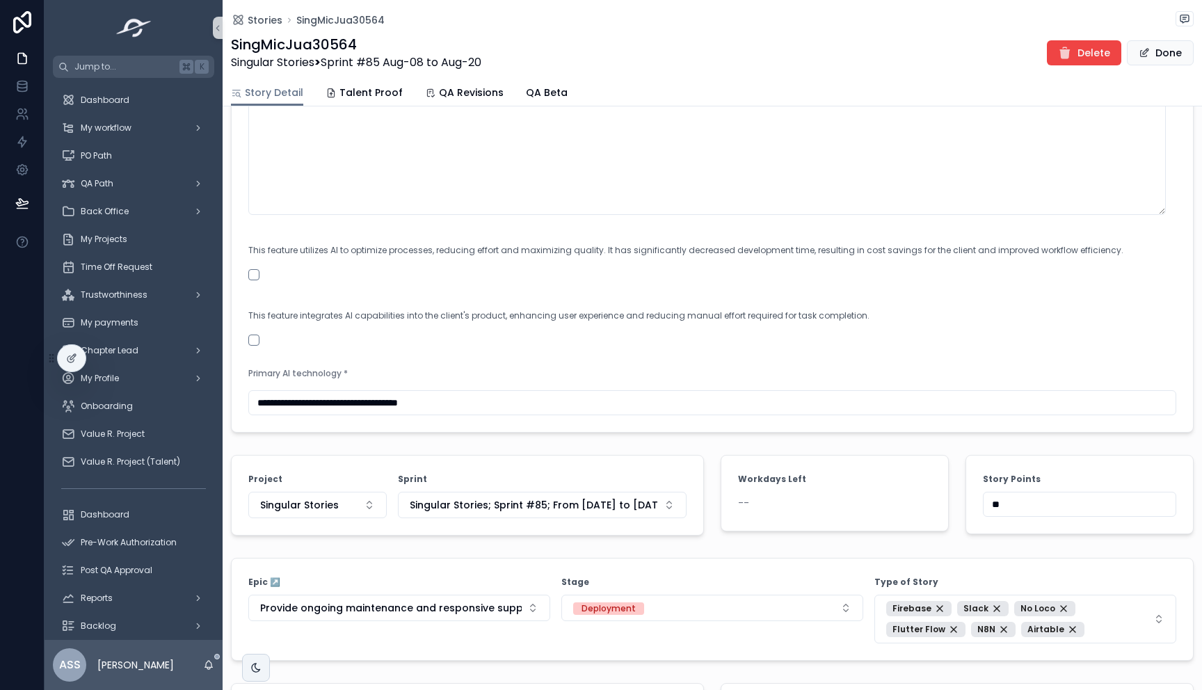
scroll to position [934, 0]
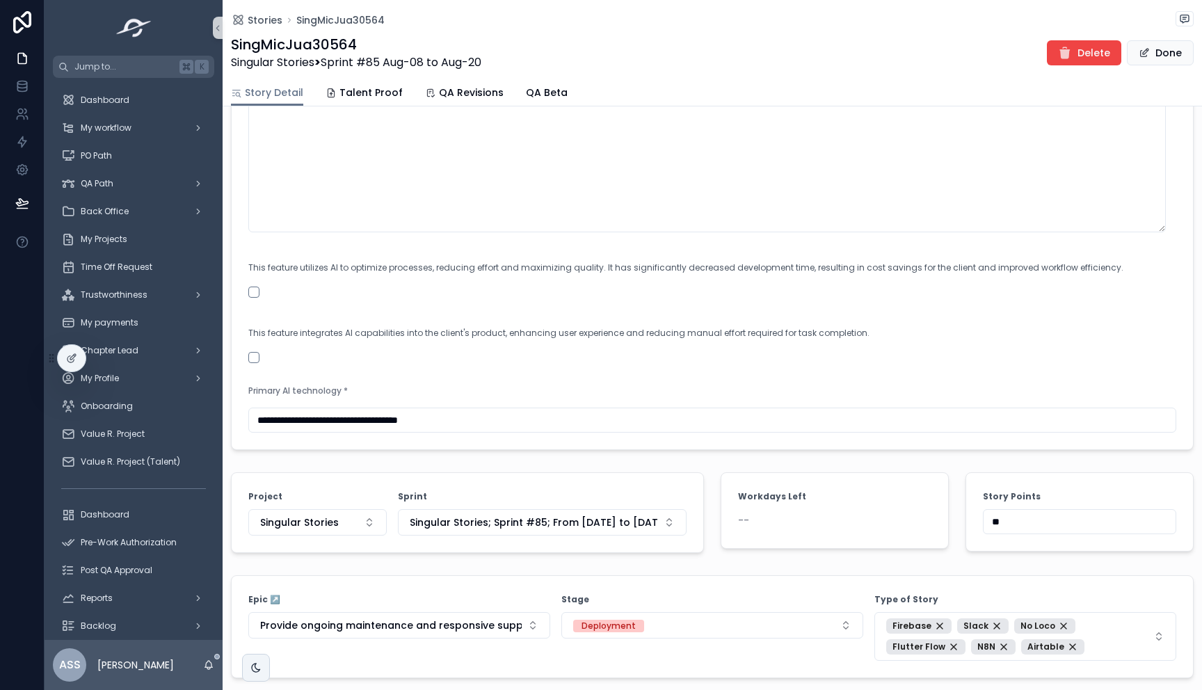
type input "**********"
click at [257, 360] on div "This feature integrates AI capabilities into the client's product, enhancing us…" at bounding box center [712, 341] width 928 height 43
click at [255, 363] on button "scrollable content" at bounding box center [253, 357] width 11 height 11
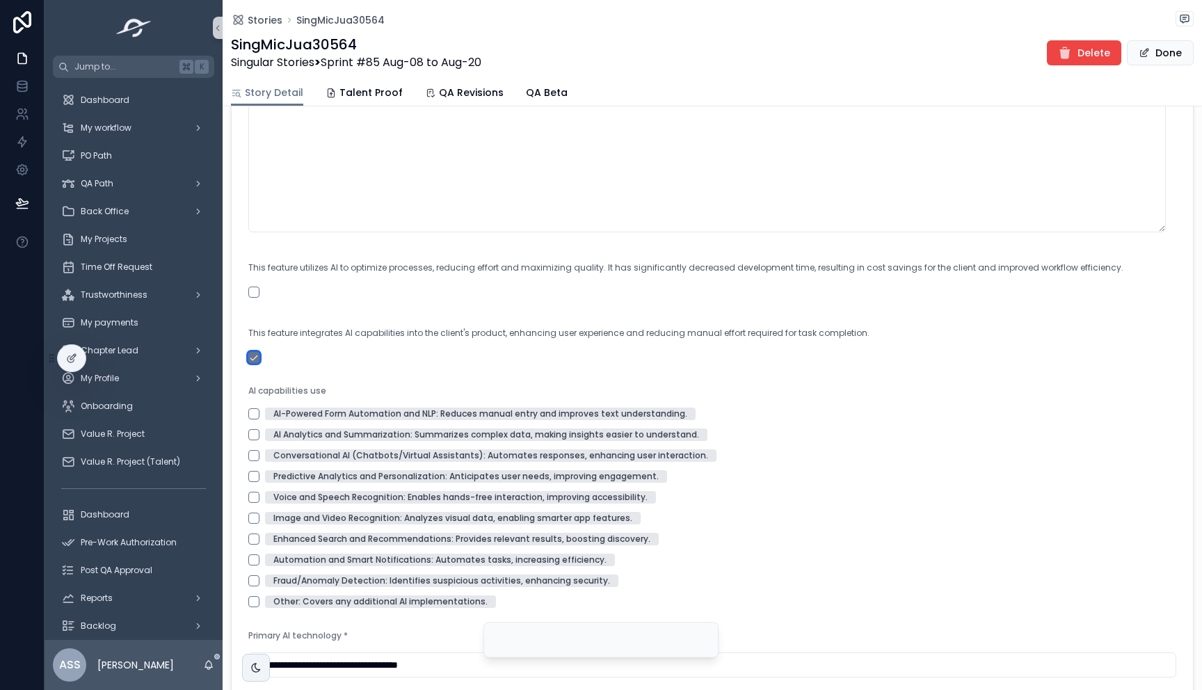
click at [255, 363] on button "scrollable content" at bounding box center [253, 357] width 11 height 11
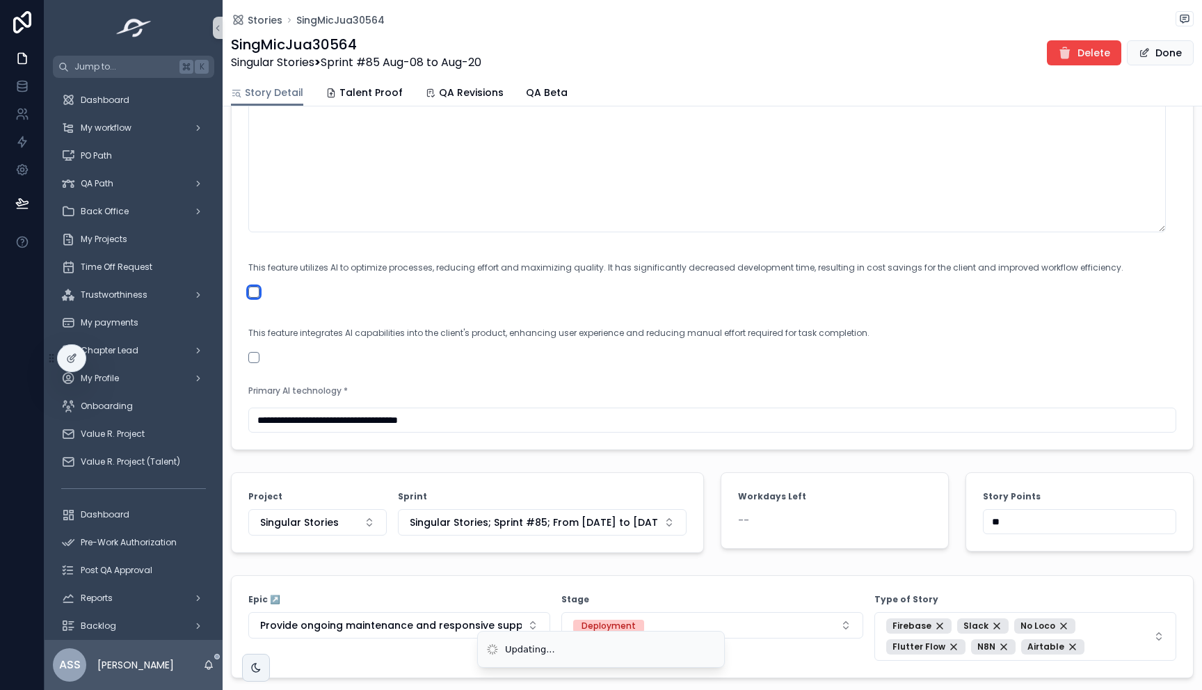
click at [256, 298] on button "scrollable content" at bounding box center [253, 292] width 11 height 11
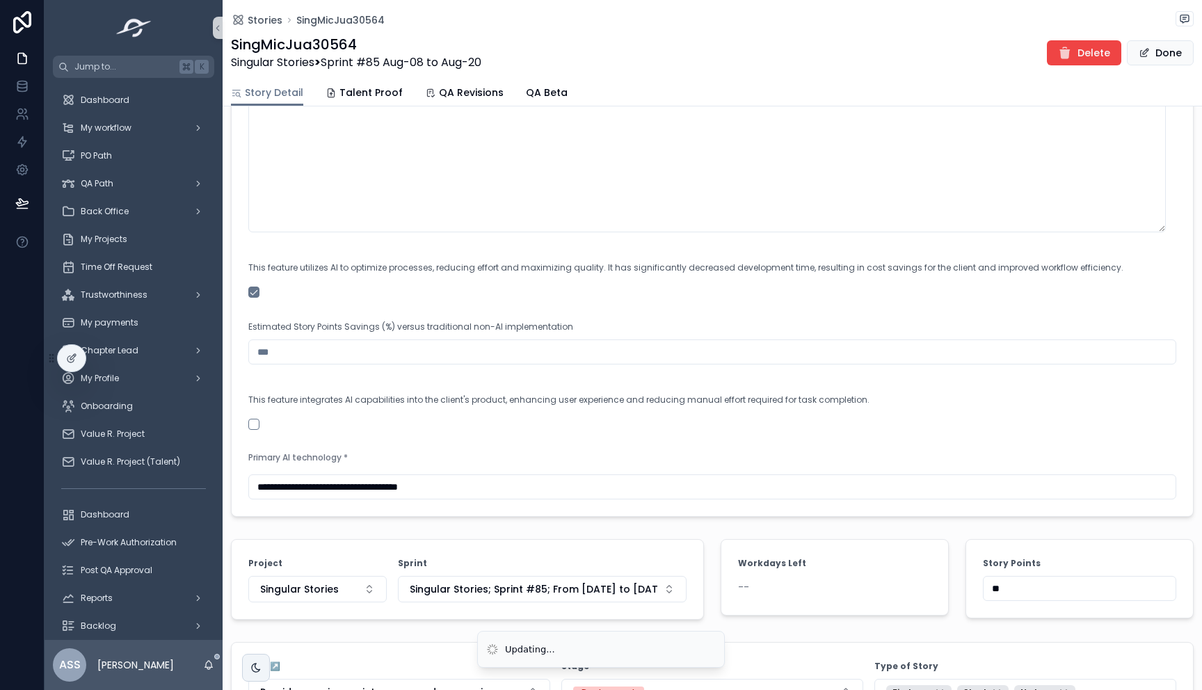
click at [268, 375] on form "**********" at bounding box center [712, 154] width 961 height 723
click at [280, 362] on input "scrollable content" at bounding box center [712, 351] width 926 height 19
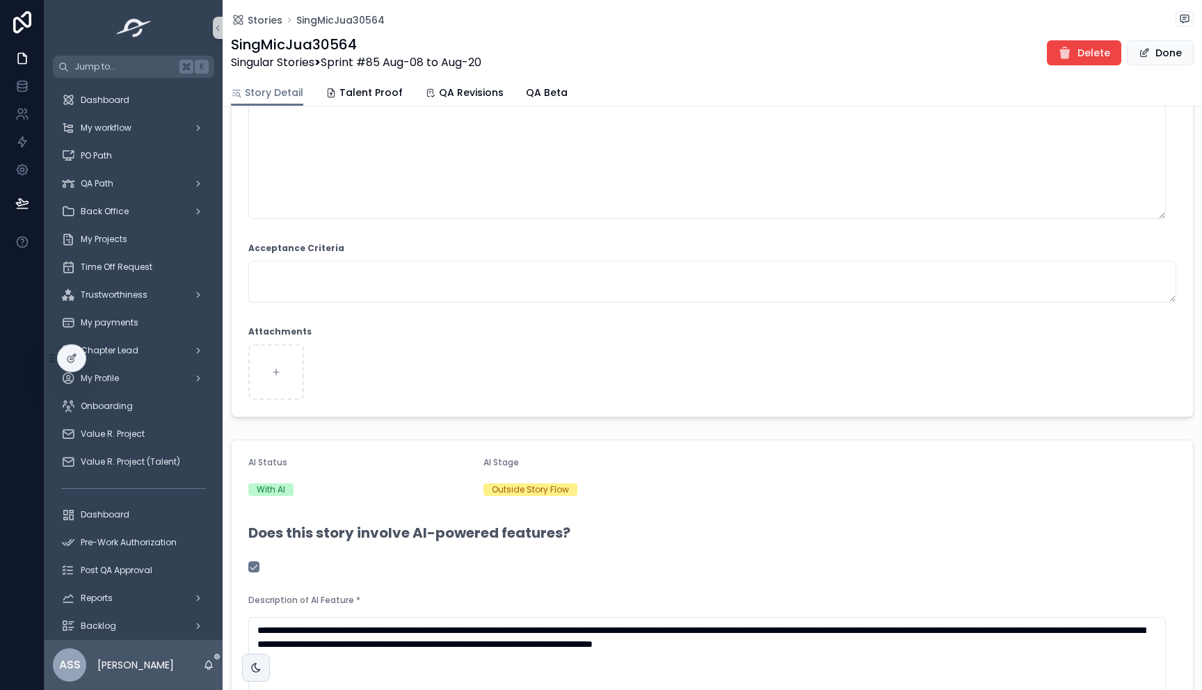
scroll to position [273, 0]
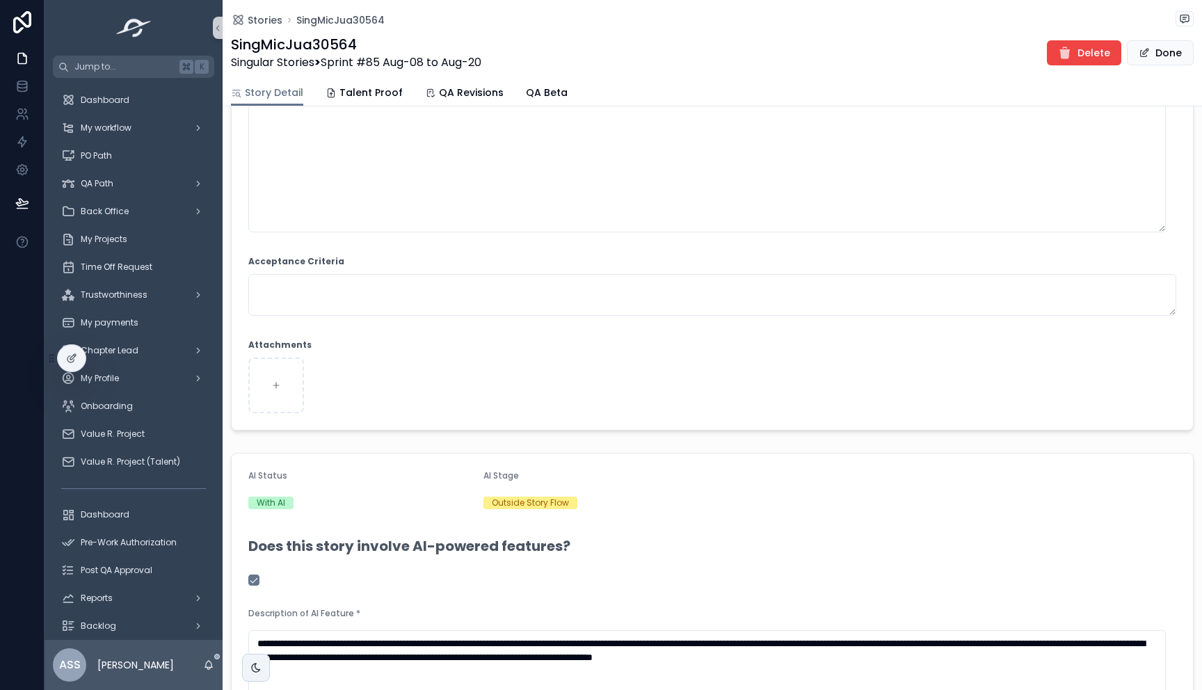
type input "***"
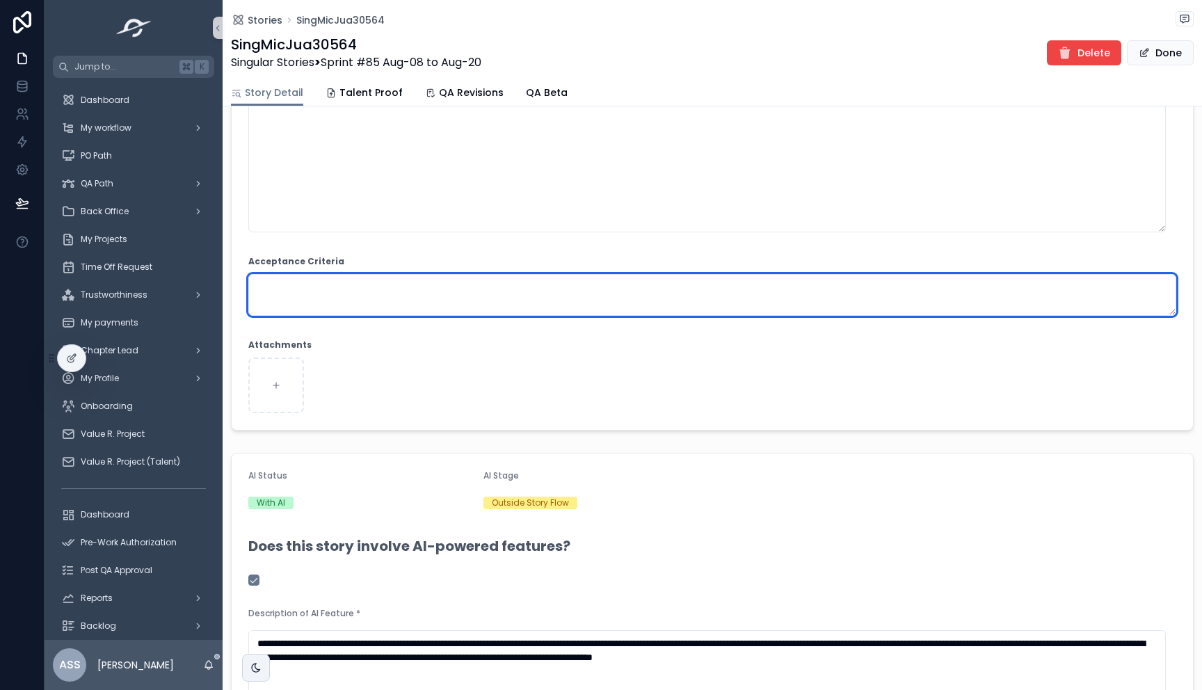
click at [355, 301] on textarea "scrollable content" at bounding box center [712, 295] width 928 height 42
paste textarea "**********"
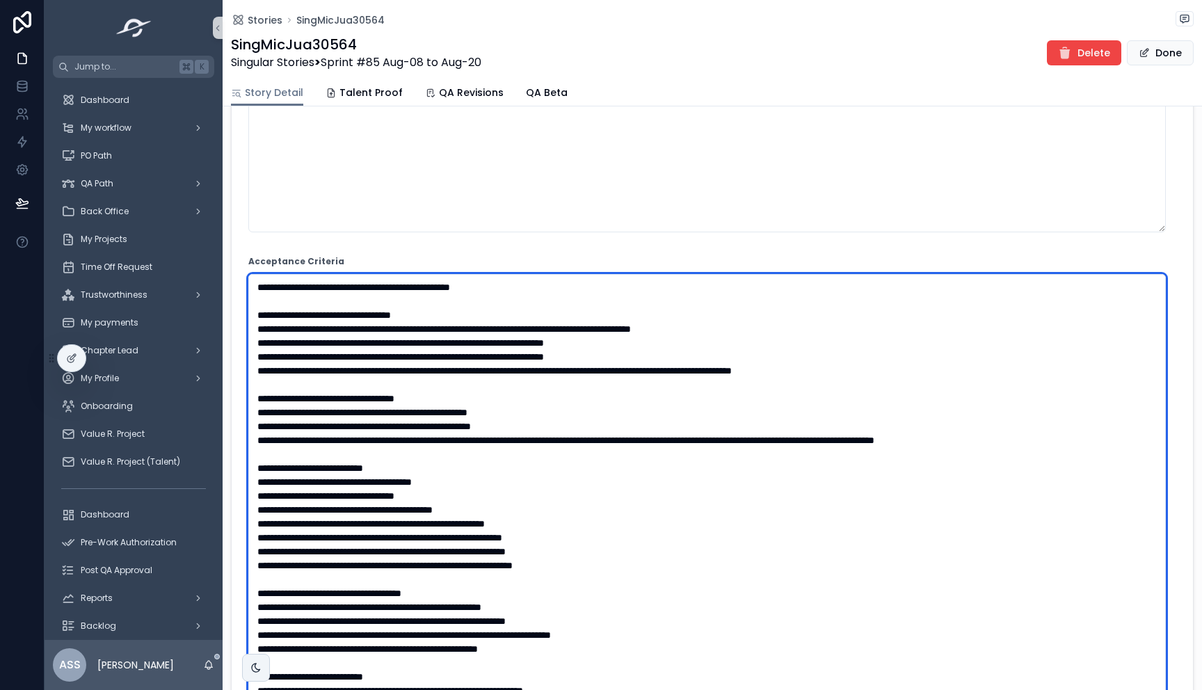
scroll to position [296, 0]
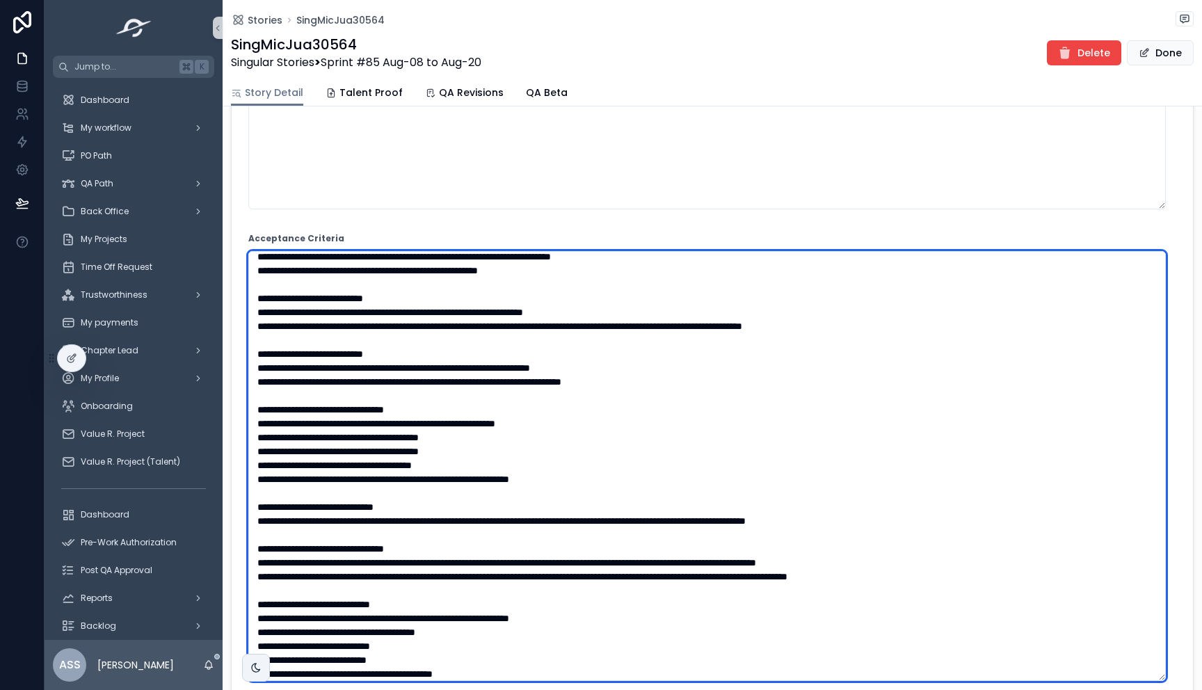
click at [364, 369] on textarea "scrollable content" at bounding box center [706, 466] width 917 height 430
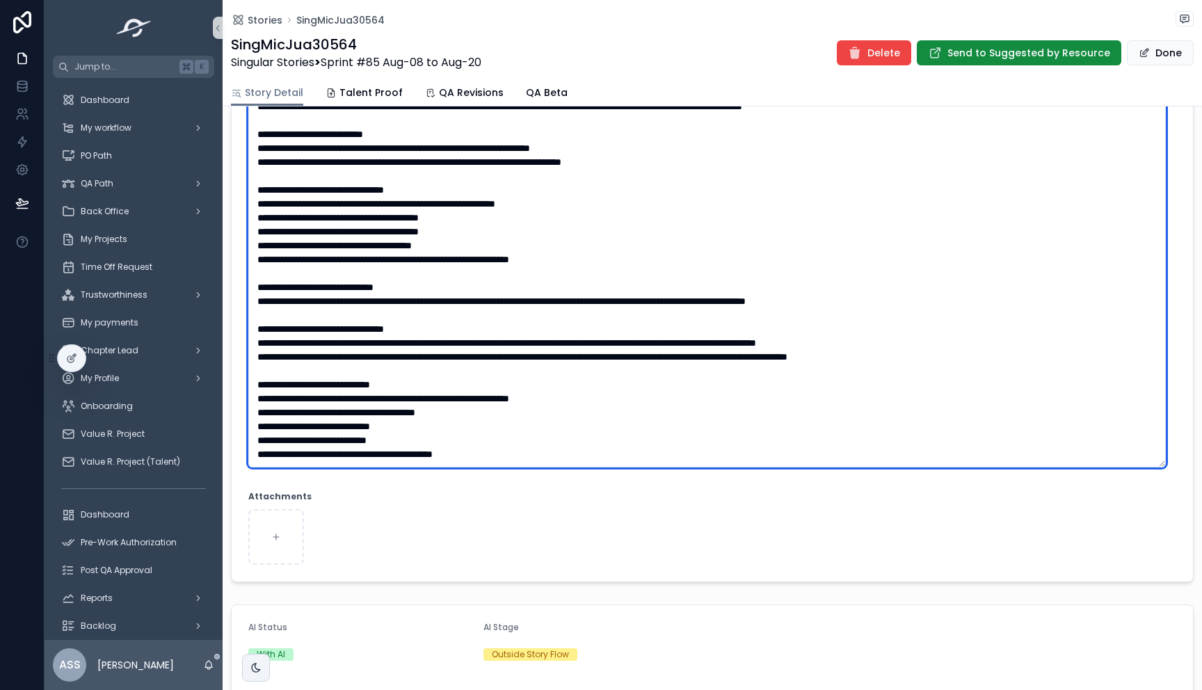
scroll to position [0, 0]
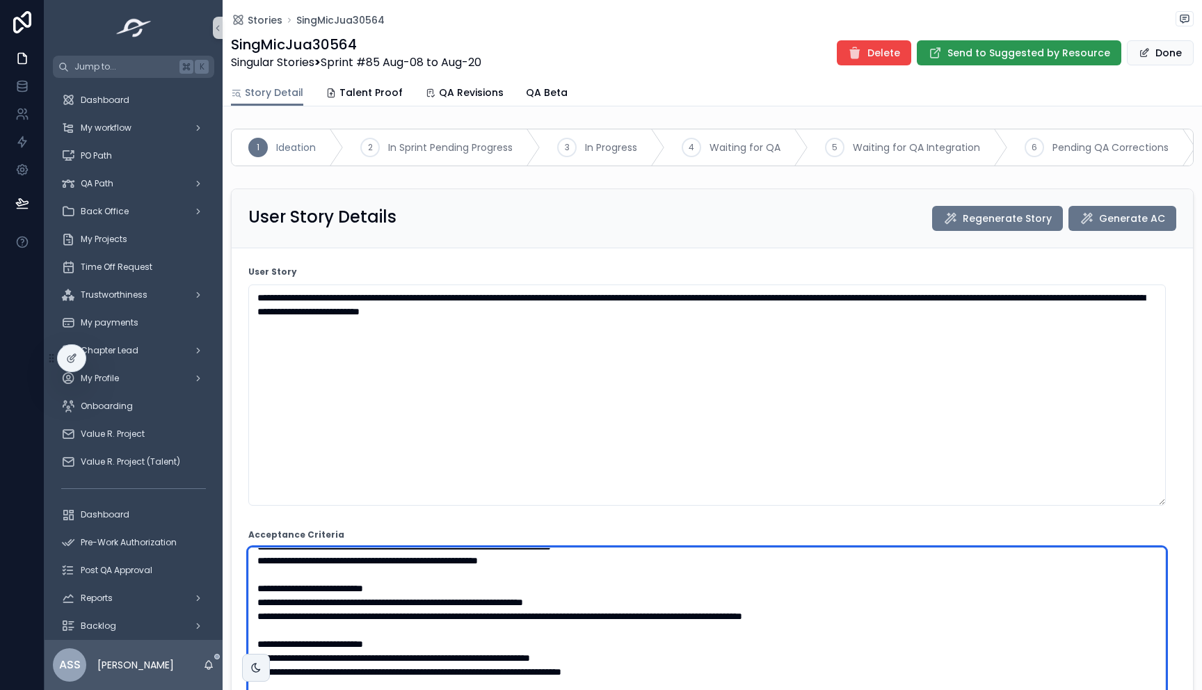
type textarea "**********"
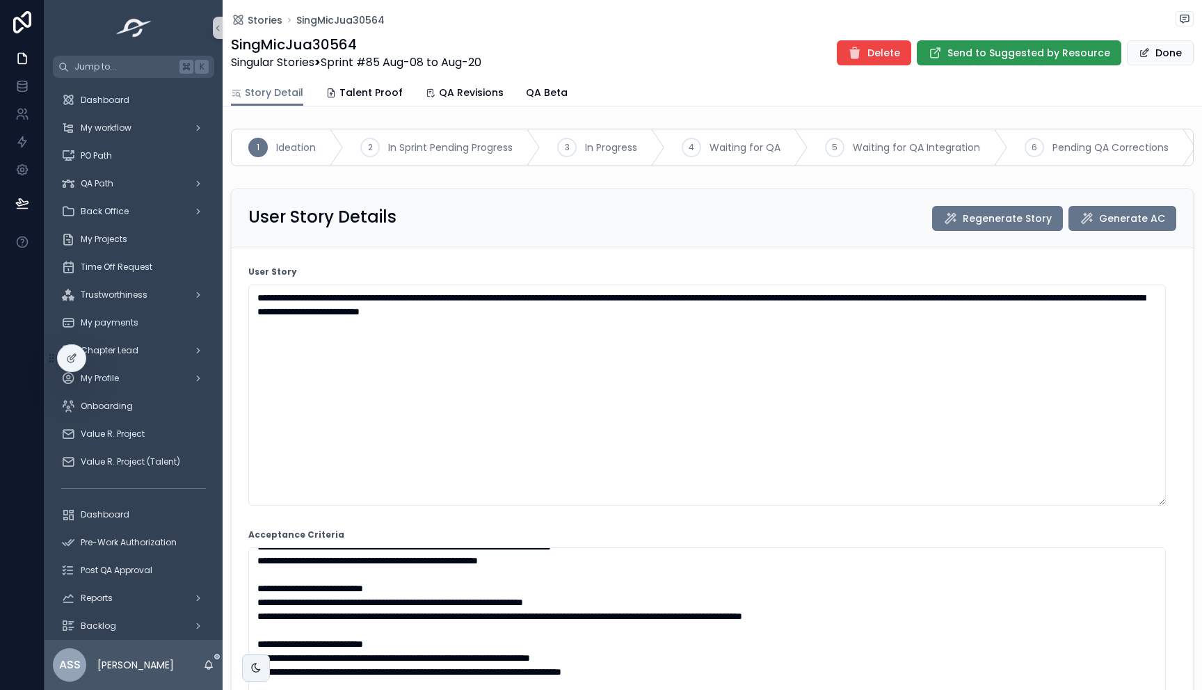
click at [1039, 60] on button "Send to Suggested by Resource" at bounding box center [1019, 52] width 204 height 25
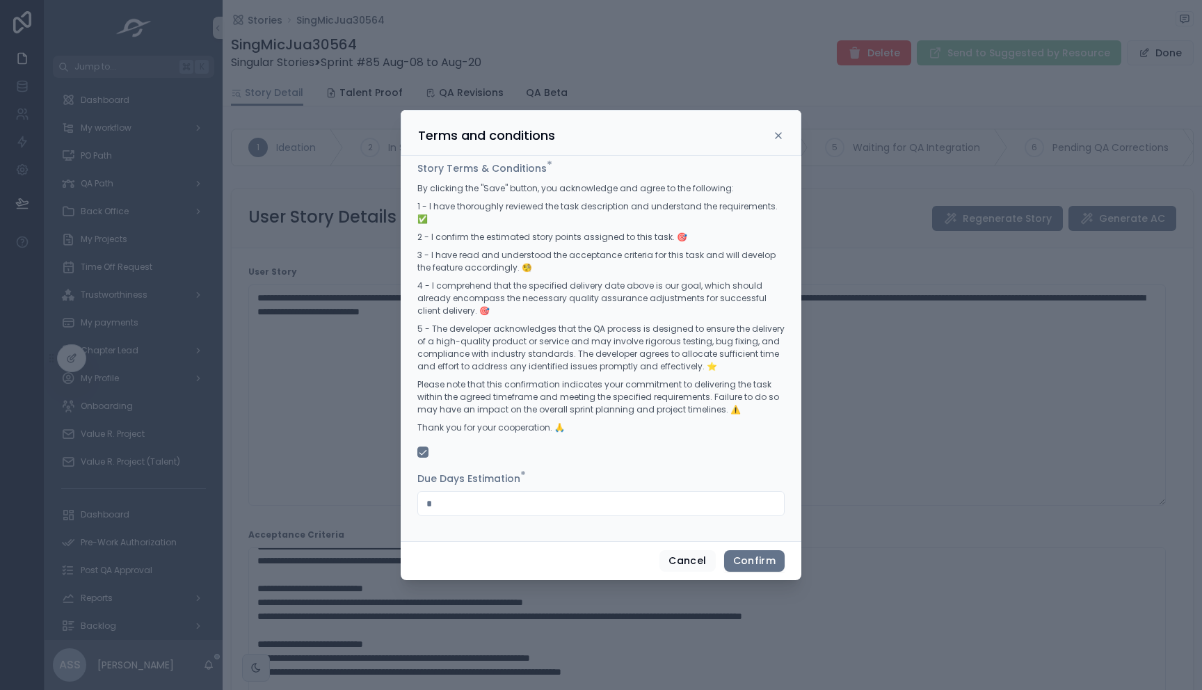
click at [750, 541] on div "Cancel Confirm" at bounding box center [601, 561] width 401 height 40
click at [753, 556] on button "Confirm" at bounding box center [754, 561] width 61 height 22
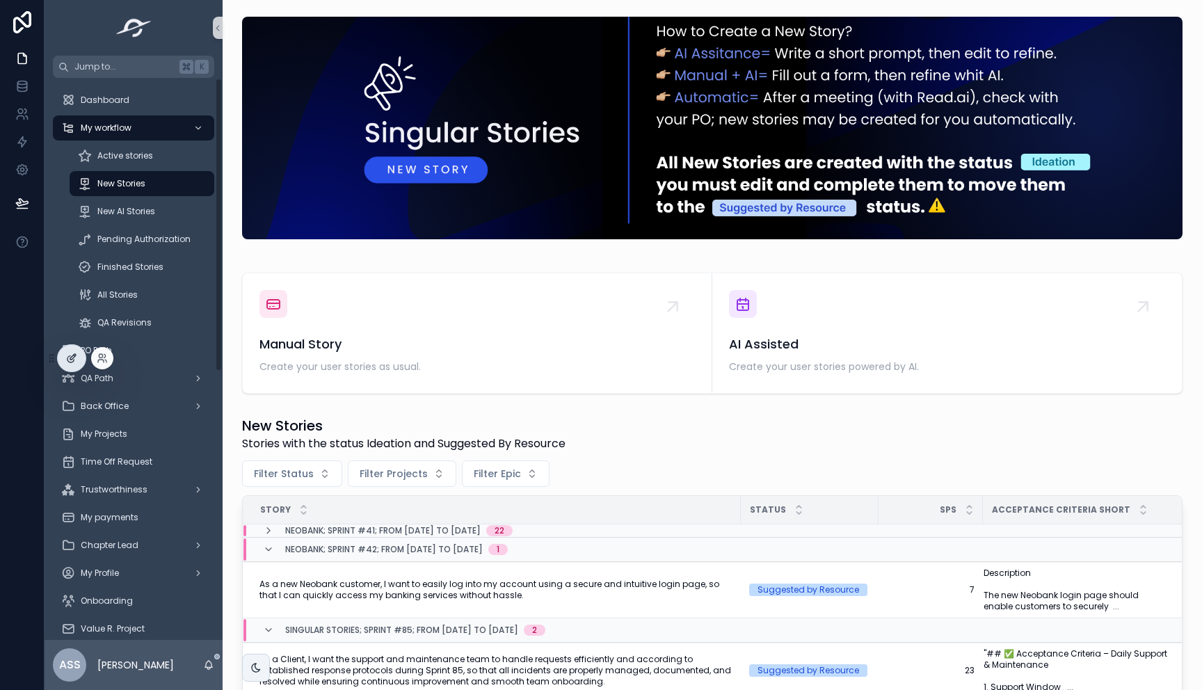
click at [70, 360] on icon at bounding box center [71, 358] width 11 height 11
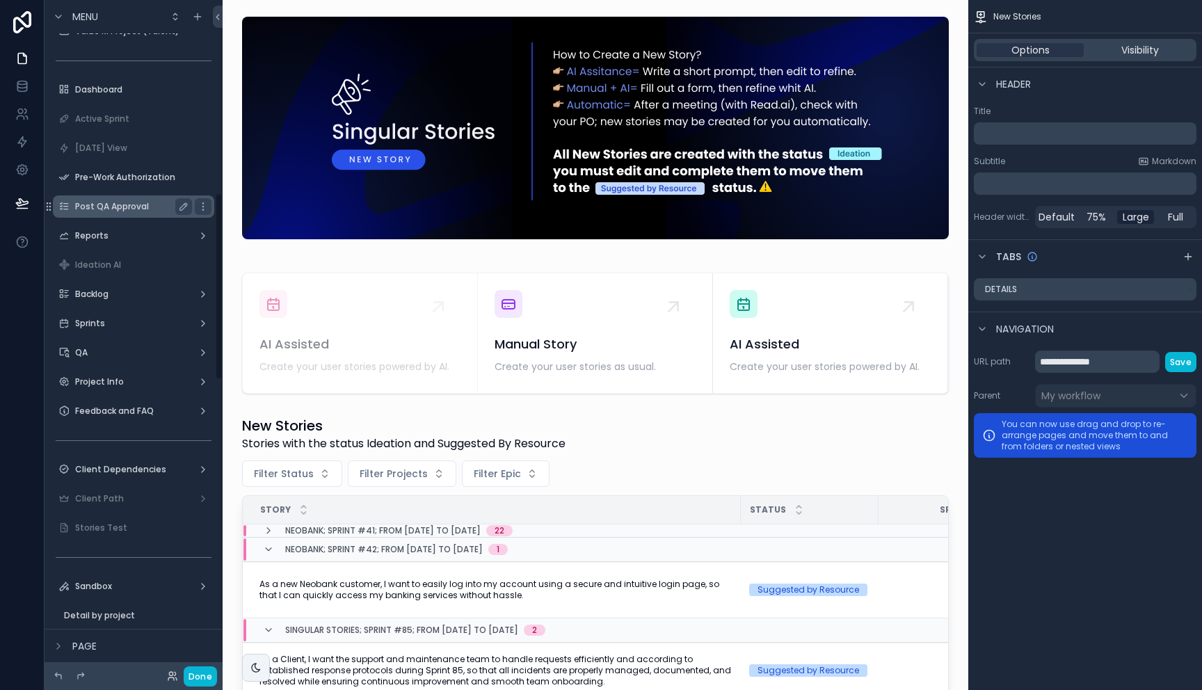
scroll to position [693, 0]
click at [120, 350] on label "QA" at bounding box center [130, 353] width 111 height 11
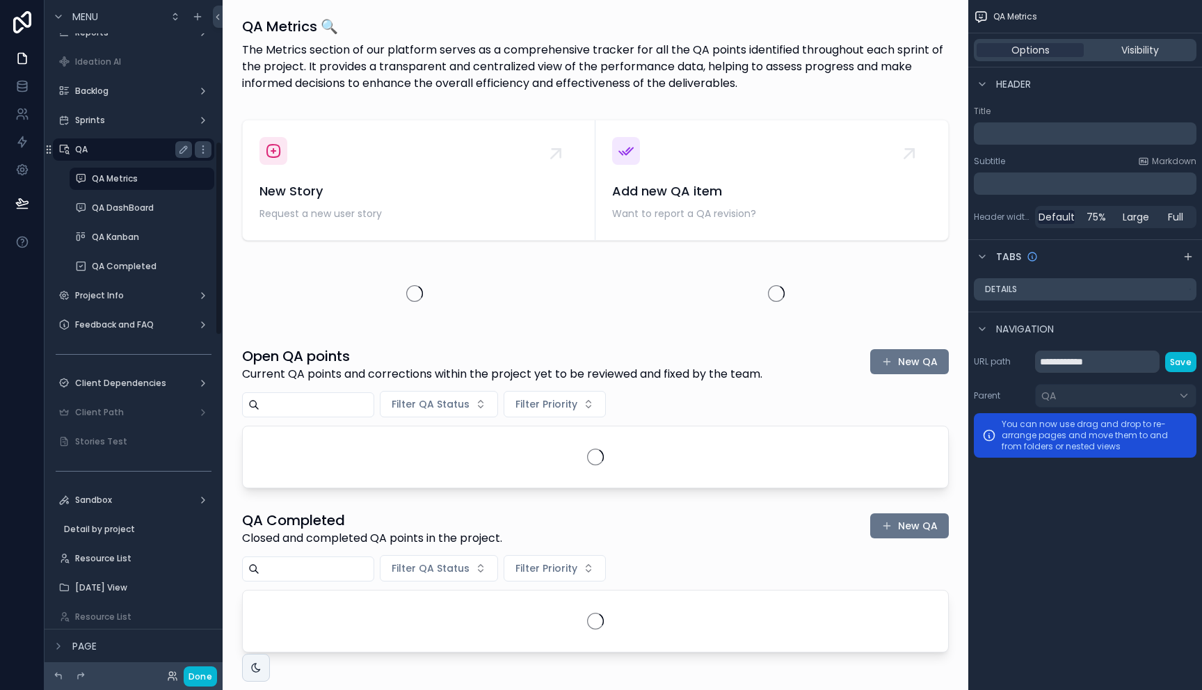
scroll to position [489, 0]
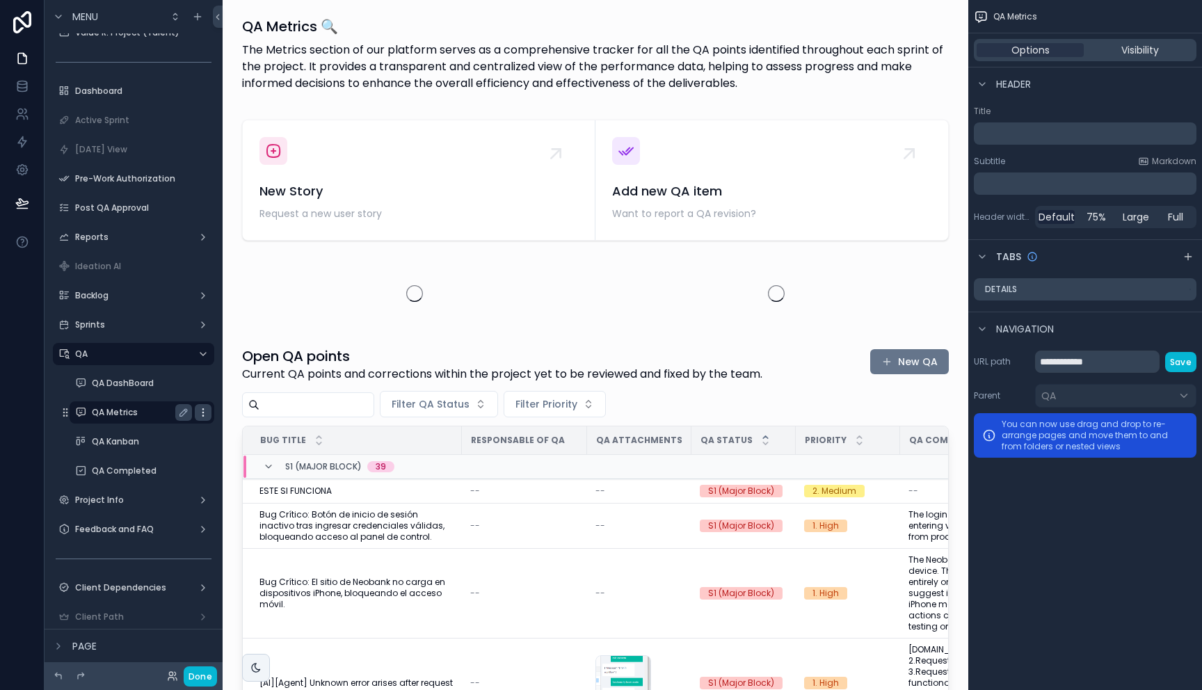
click at [203, 414] on icon "scrollable content" at bounding box center [203, 412] width 11 height 11
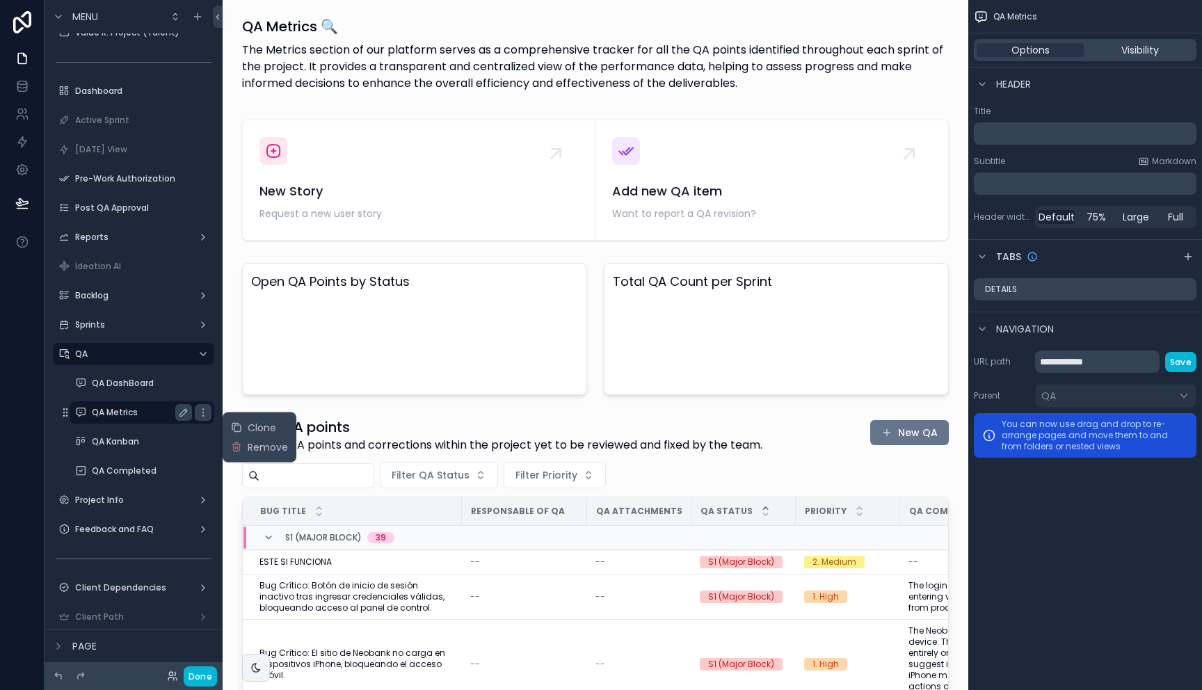
click at [136, 414] on label "QA Metrics" at bounding box center [139, 412] width 95 height 11
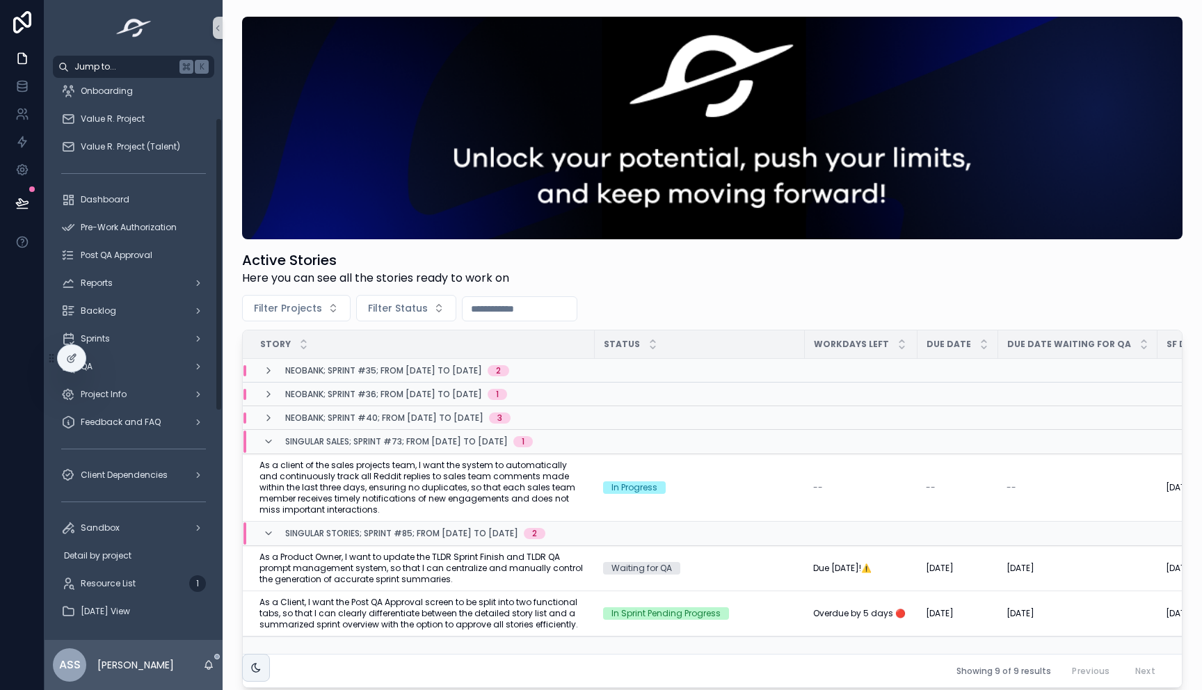
scroll to position [512, 0]
click at [156, 366] on div "QA" at bounding box center [133, 364] width 145 height 22
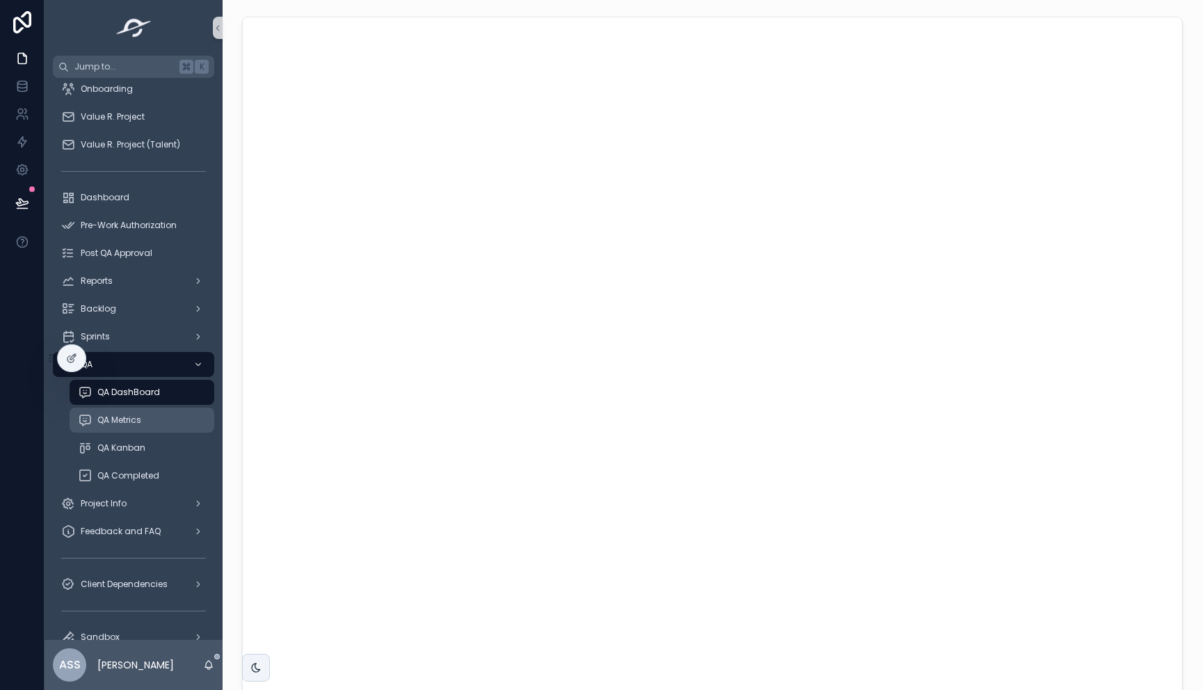
click at [149, 421] on div "QA Metrics" at bounding box center [142, 420] width 128 height 22
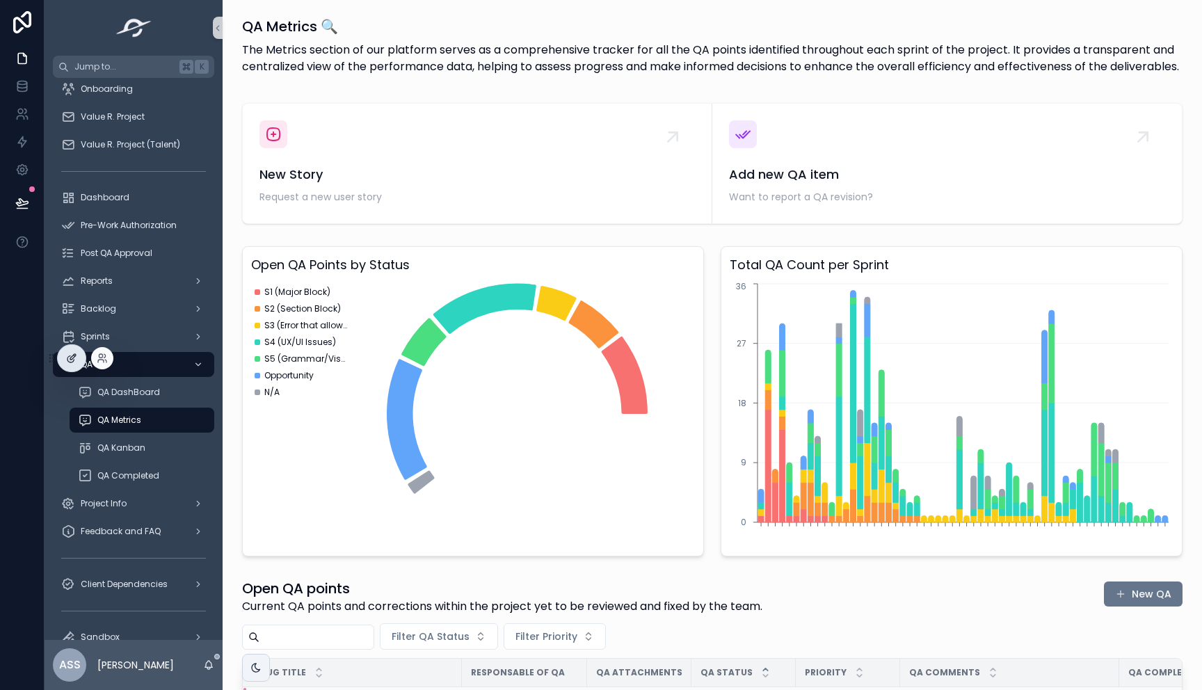
click at [72, 357] on icon at bounding box center [71, 358] width 11 height 11
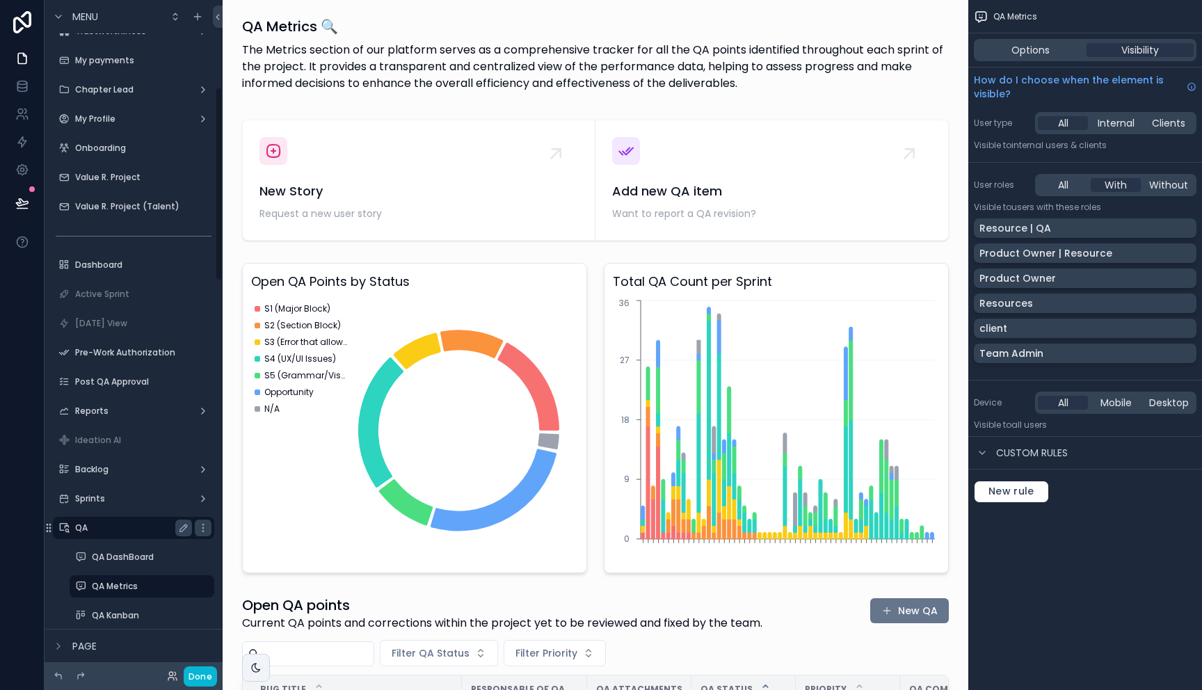
scroll to position [399, 0]
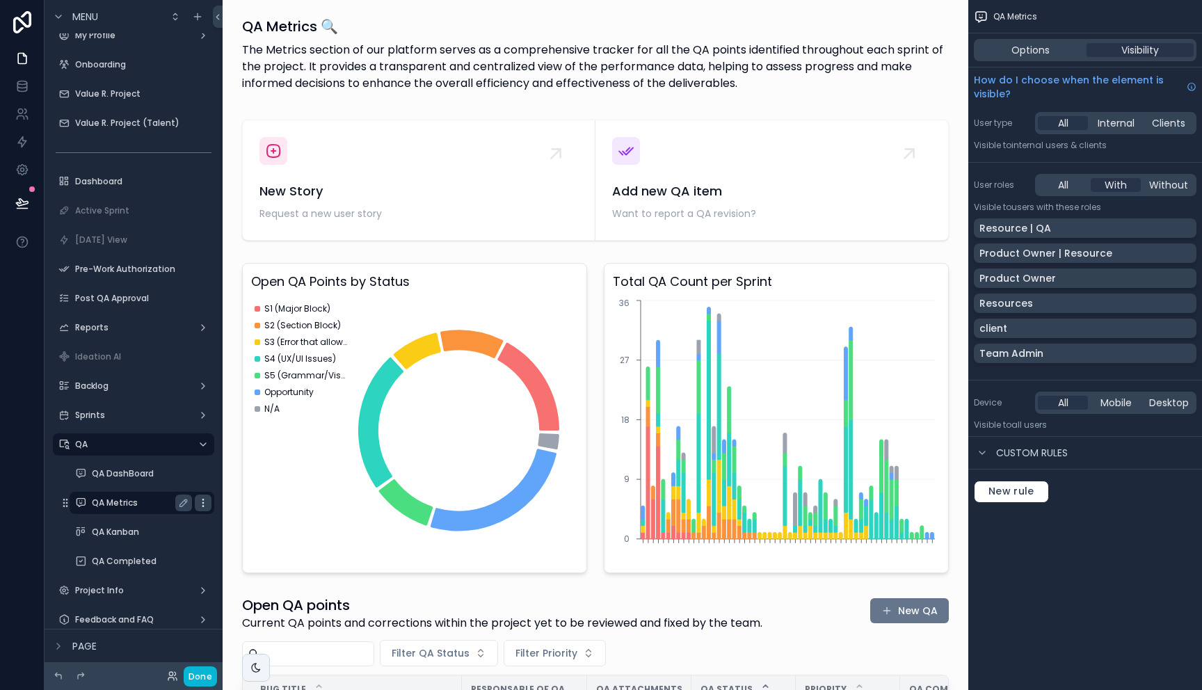
click at [200, 504] on icon "scrollable content" at bounding box center [203, 502] width 11 height 11
click at [182, 507] on icon "scrollable content" at bounding box center [183, 502] width 11 height 11
click at [183, 503] on icon "scrollable content" at bounding box center [183, 502] width 11 height 11
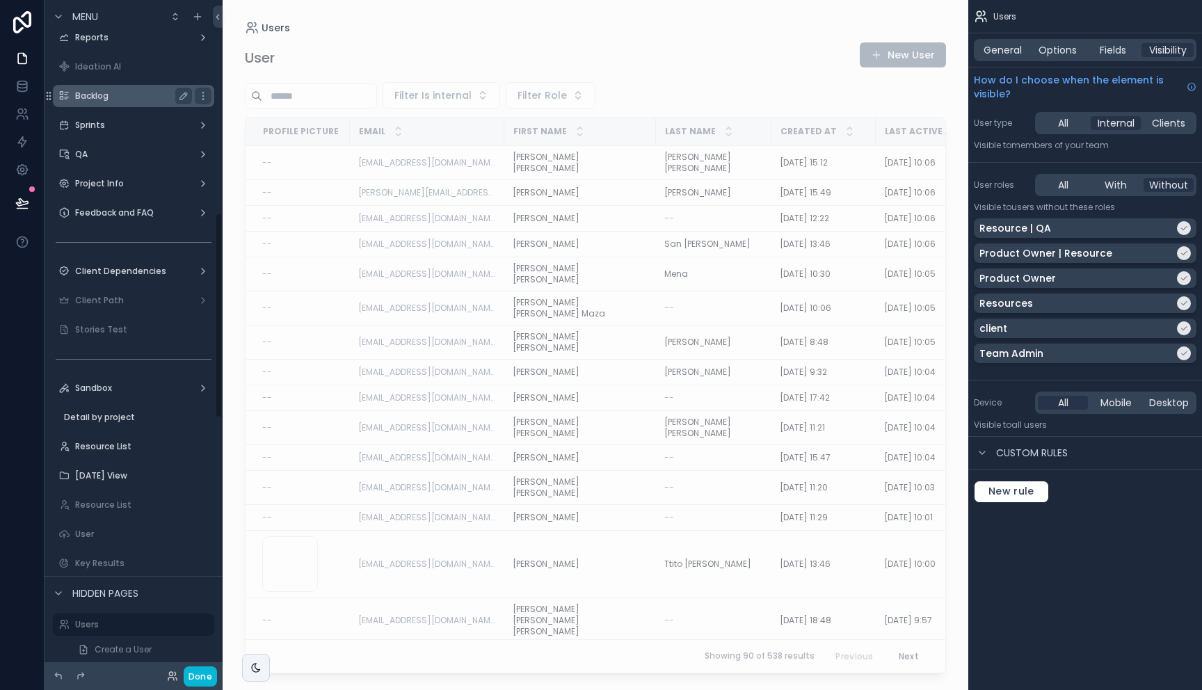
scroll to position [328, 0]
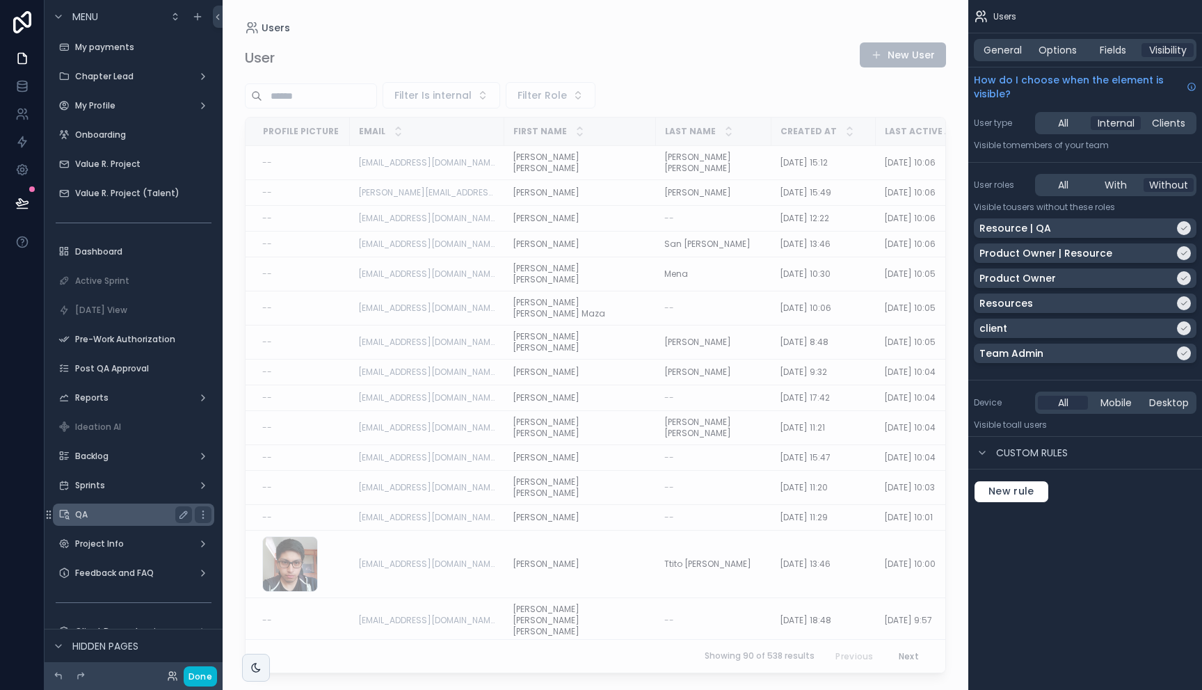
click at [131, 513] on label "QA" at bounding box center [130, 514] width 111 height 11
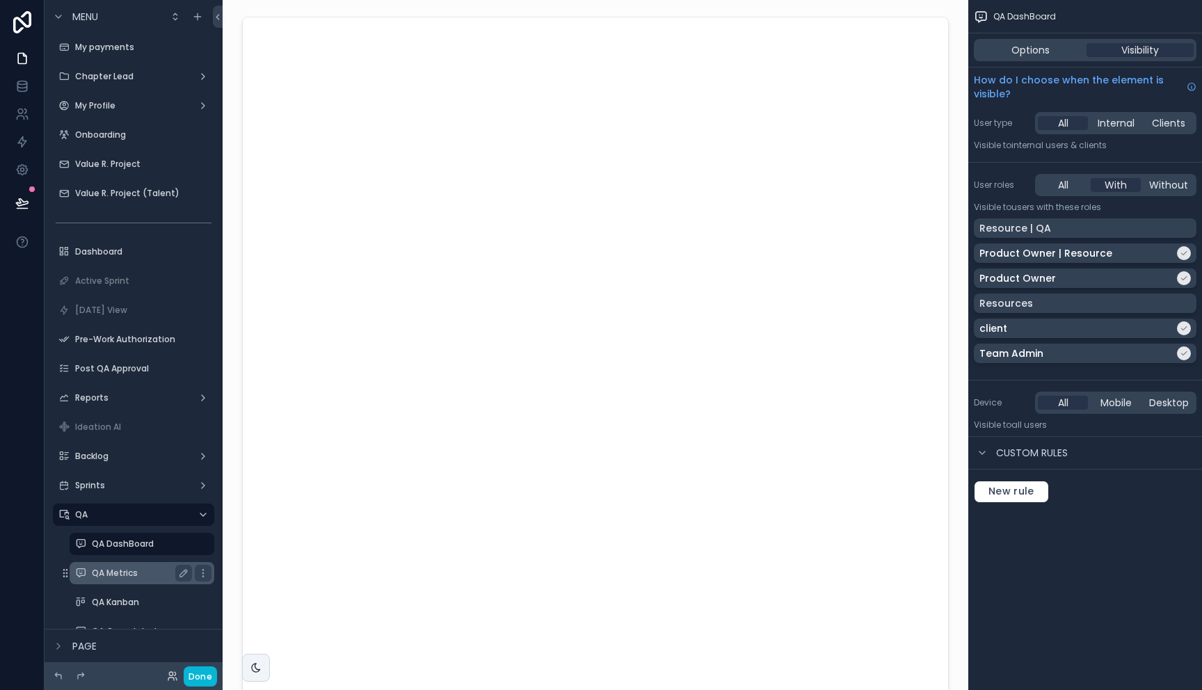
click at [135, 574] on label "QA Metrics" at bounding box center [139, 573] width 95 height 11
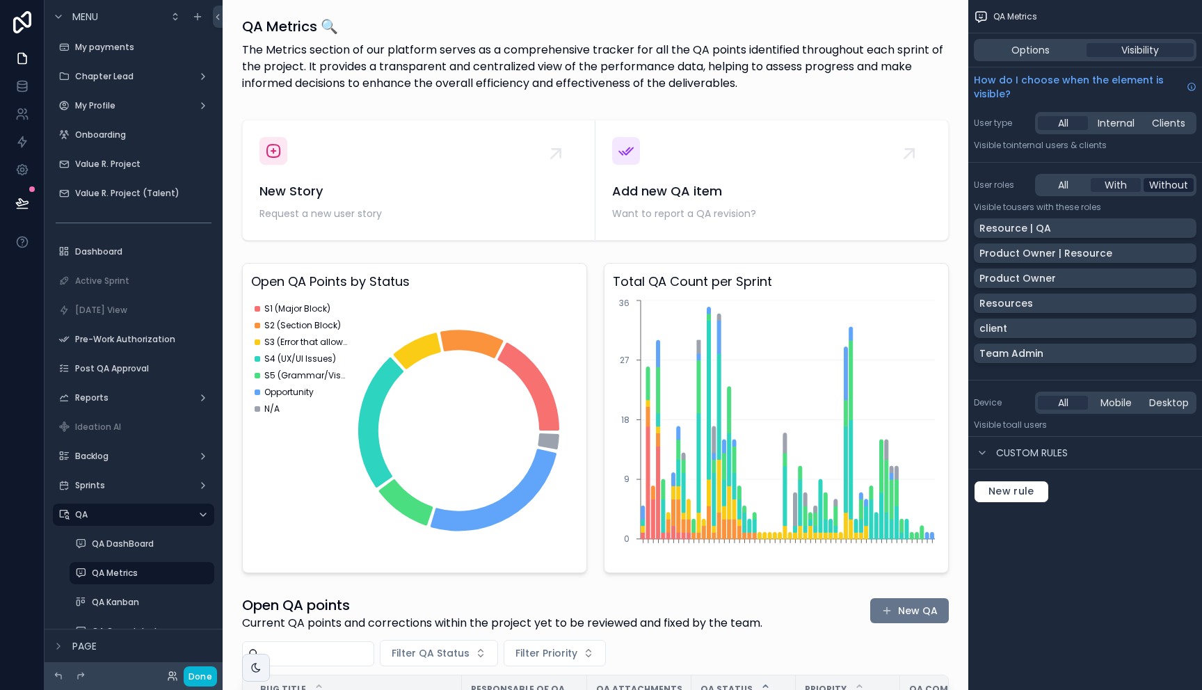
click at [1159, 185] on span "Without" at bounding box center [1168, 185] width 39 height 14
click at [1166, 225] on div "Resource | QA" at bounding box center [1084, 228] width 211 height 14
click at [1168, 255] on div "Product Owner | Resource" at bounding box center [1084, 253] width 211 height 14
click at [1169, 280] on div "Product Owner" at bounding box center [1084, 278] width 211 height 14
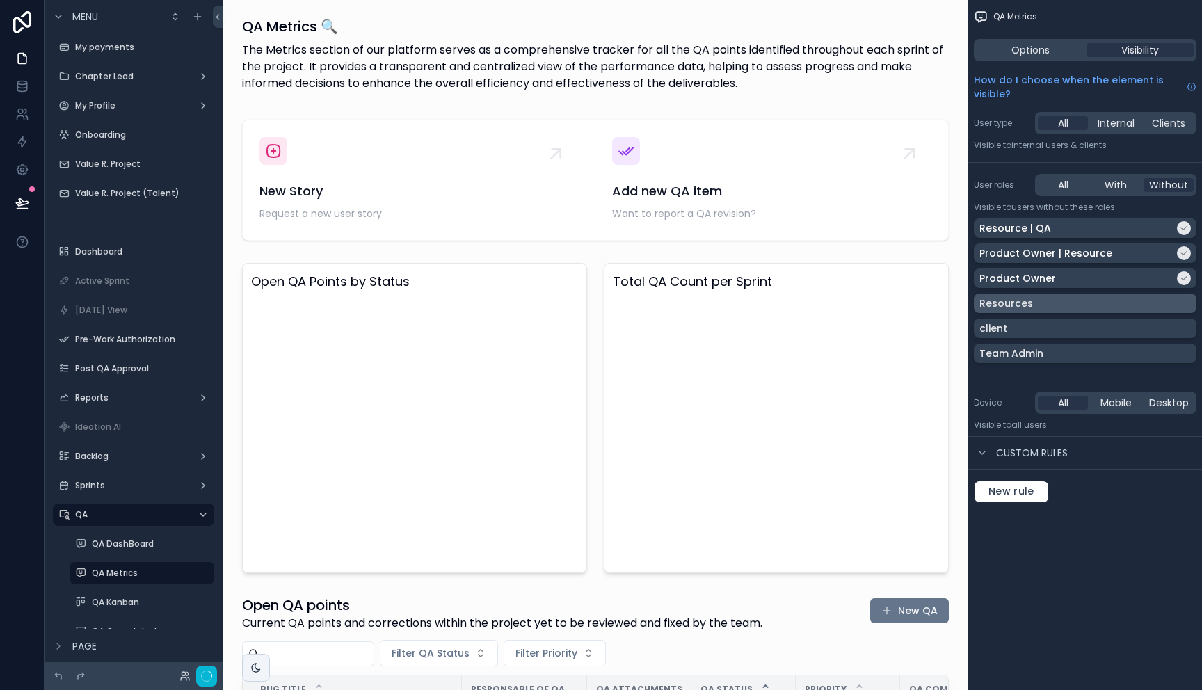
click at [1168, 302] on div "Resources" at bounding box center [1084, 303] width 211 height 14
click at [1163, 332] on div "client" at bounding box center [1084, 328] width 211 height 14
click at [1166, 352] on div "Team Admin" at bounding box center [1084, 353] width 211 height 14
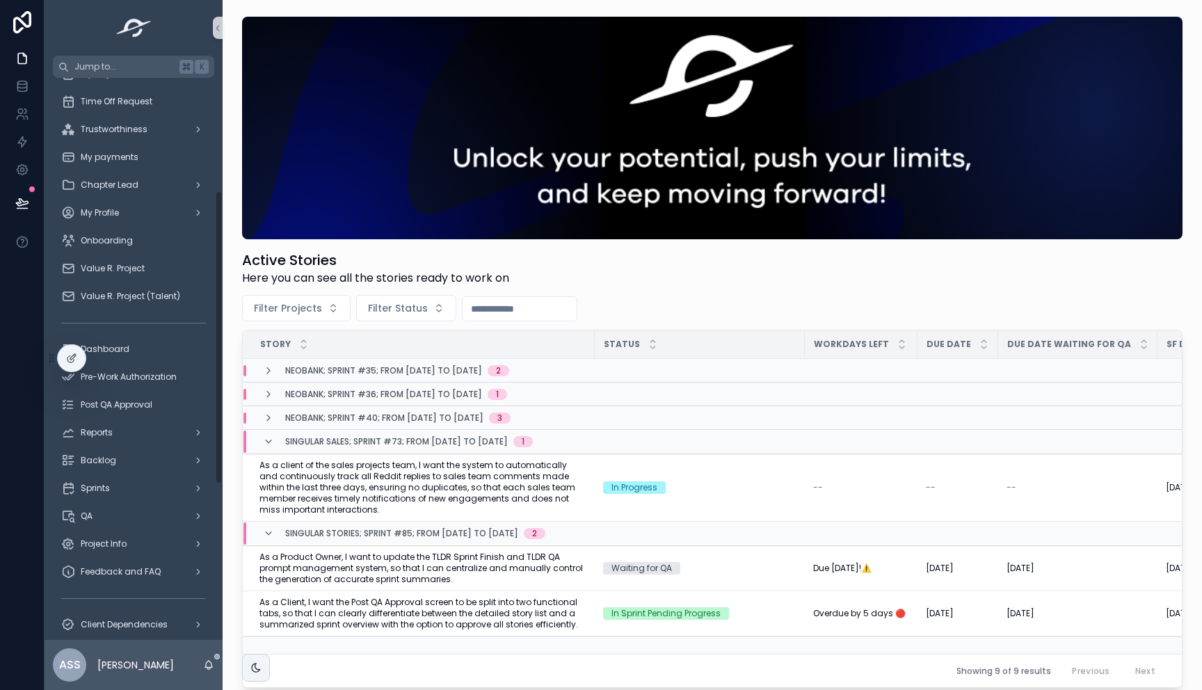
scroll to position [470, 0]
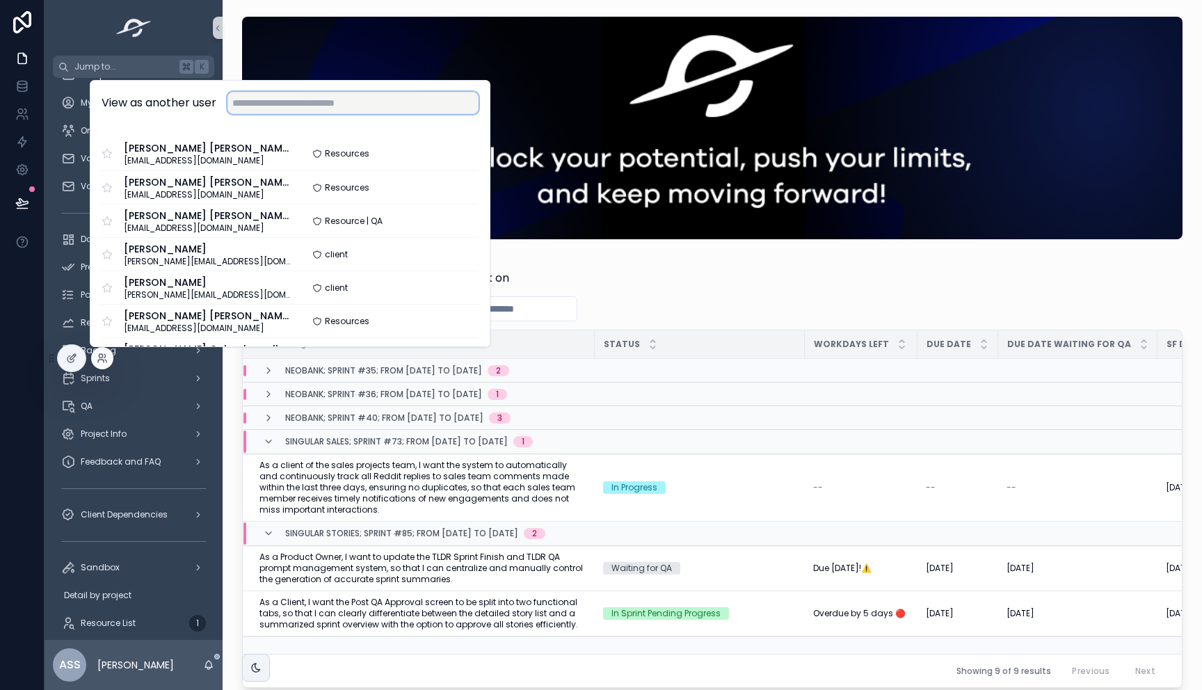
click at [335, 100] on input "text" at bounding box center [352, 103] width 251 height 22
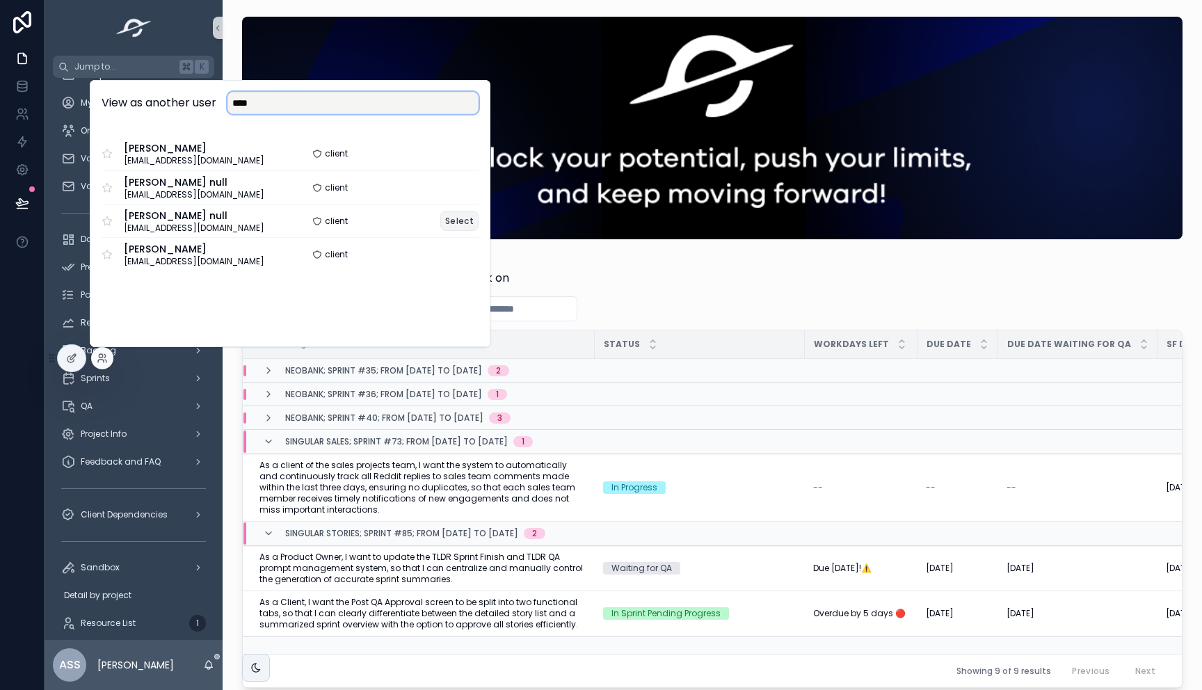
type input "****"
click at [452, 218] on button "Select" at bounding box center [459, 221] width 38 height 20
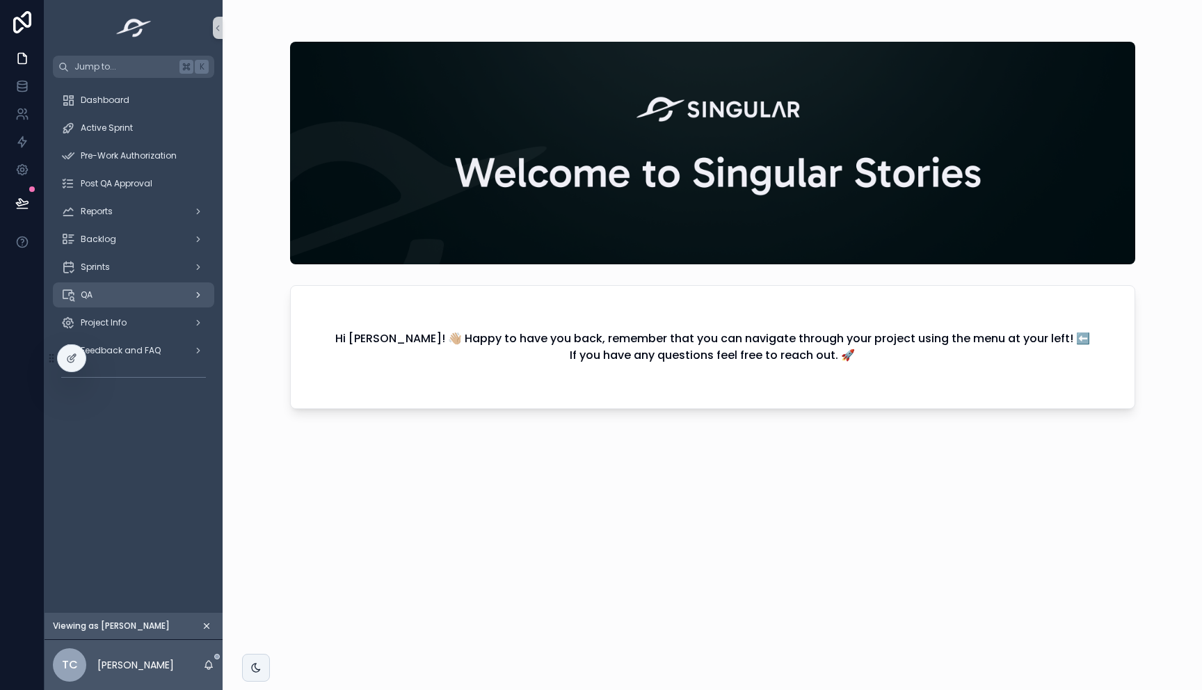
click at [111, 296] on div "QA" at bounding box center [133, 295] width 145 height 22
